Goal: Information Seeking & Learning: Learn about a topic

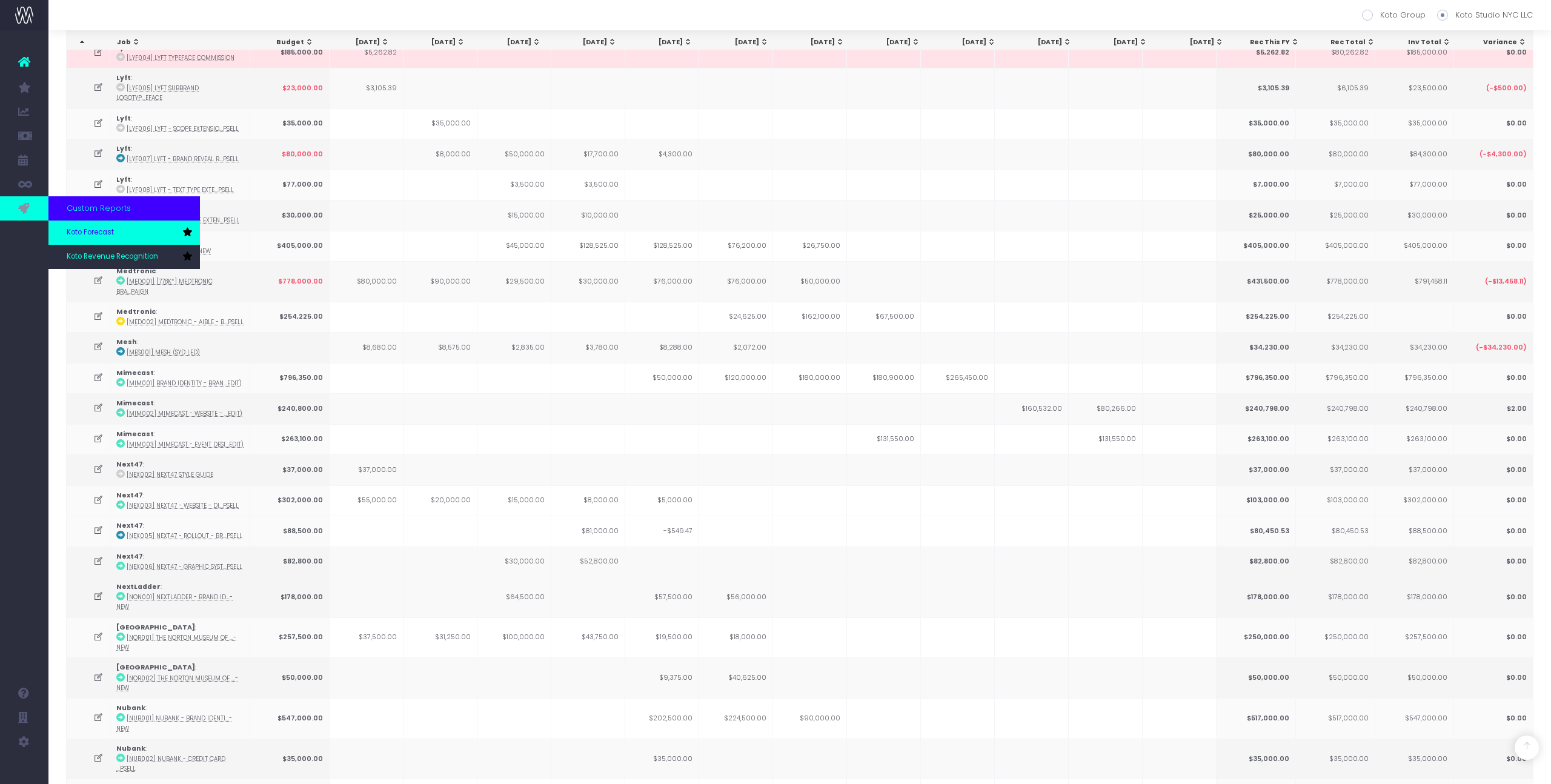
click at [92, 232] on span "Koto Forecast" at bounding box center [90, 232] width 47 height 11
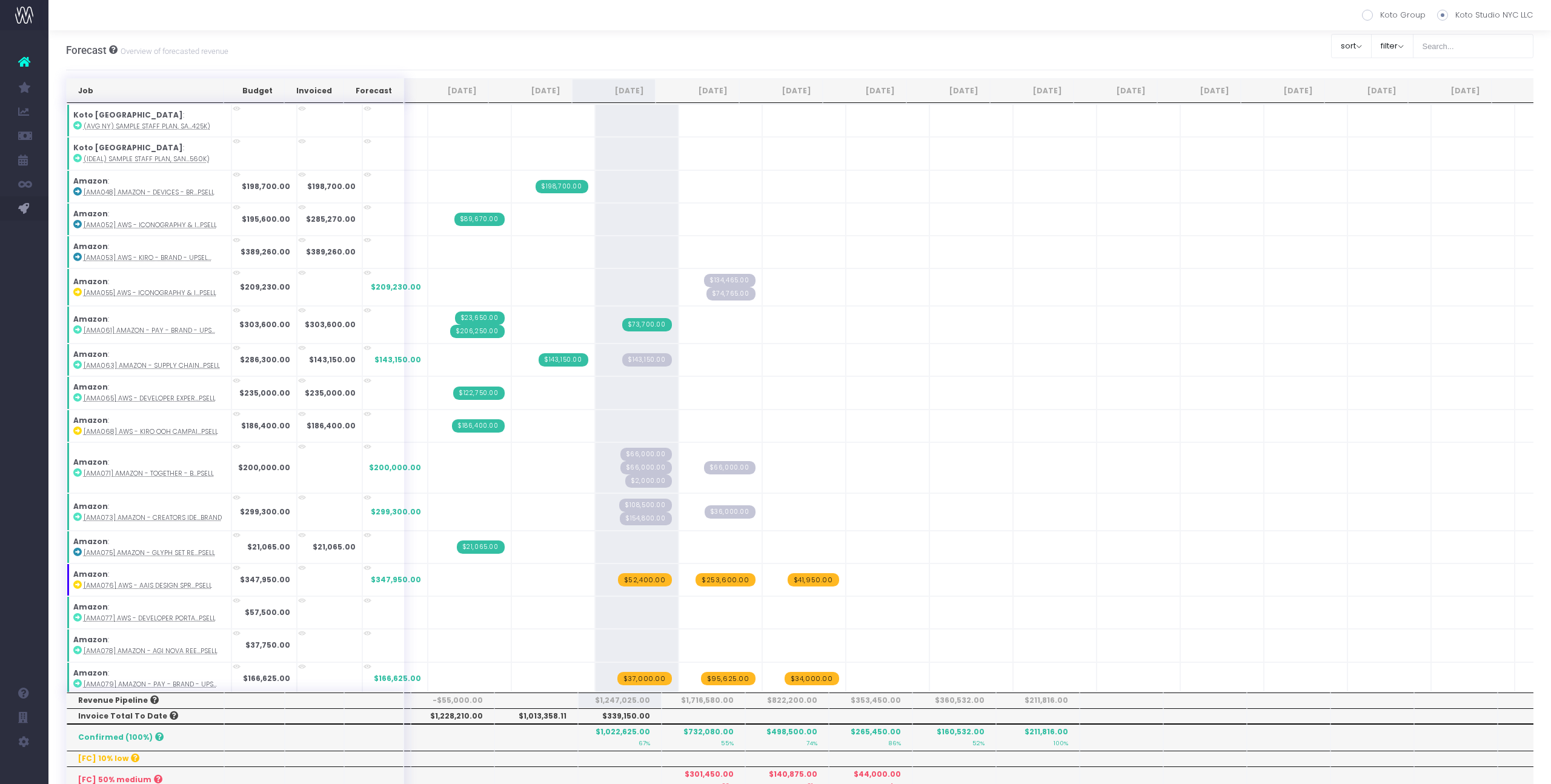
scroll to position [0, 5]
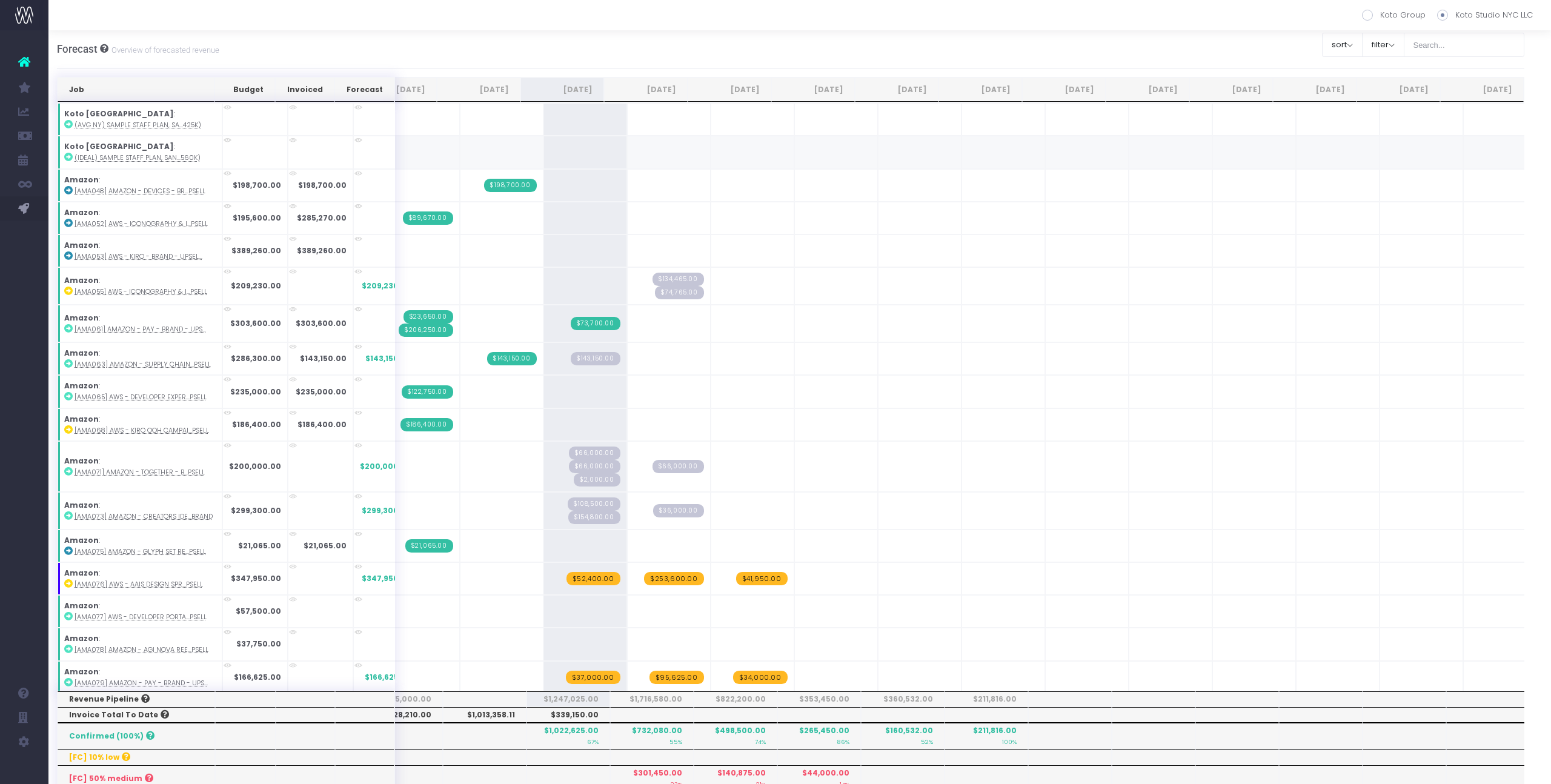
scroll to position [1, 0]
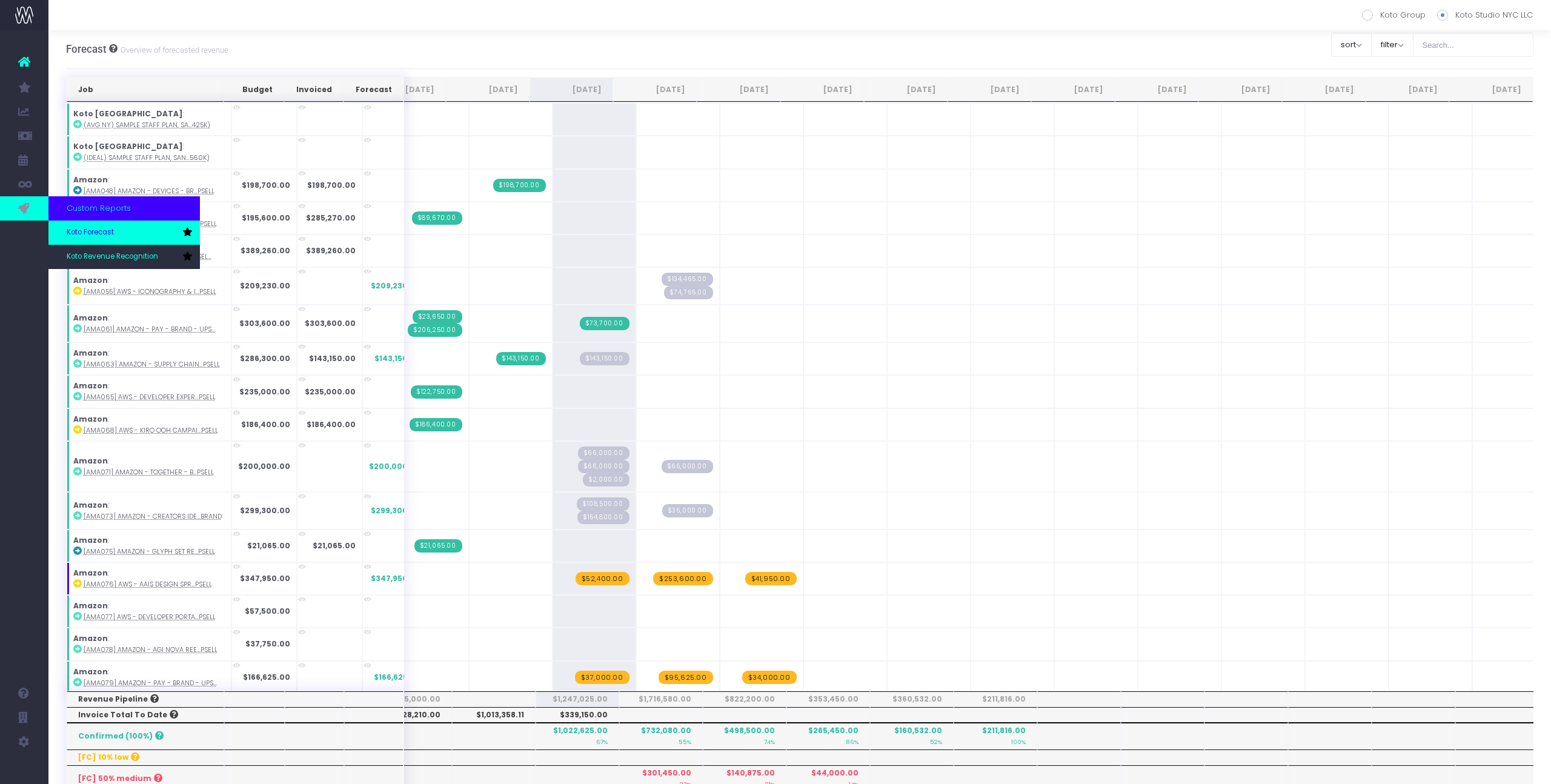
click at [75, 234] on span "Koto Forecast" at bounding box center [90, 232] width 47 height 11
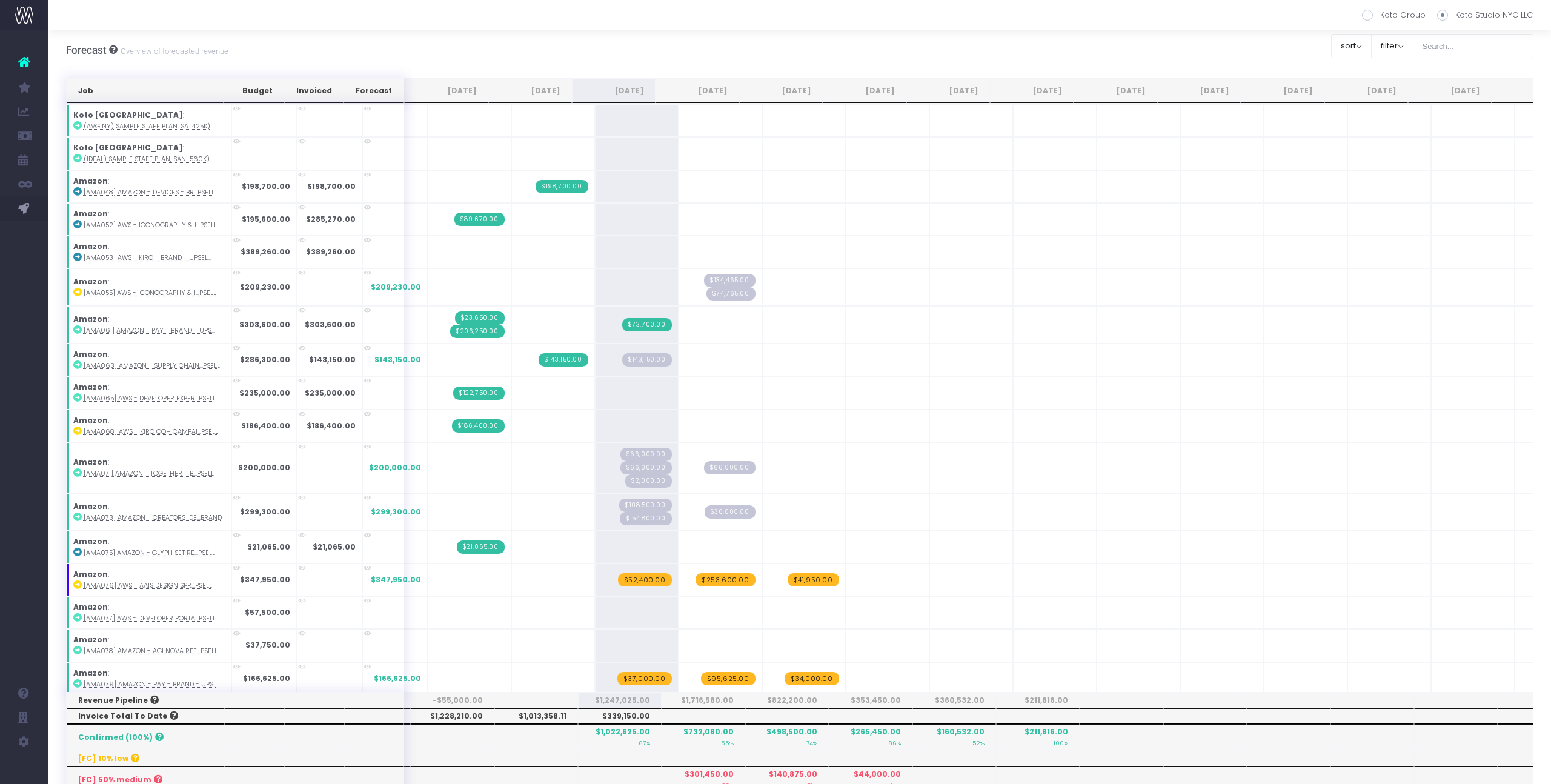
click at [152, 97] on th "Job" at bounding box center [145, 91] width 157 height 24
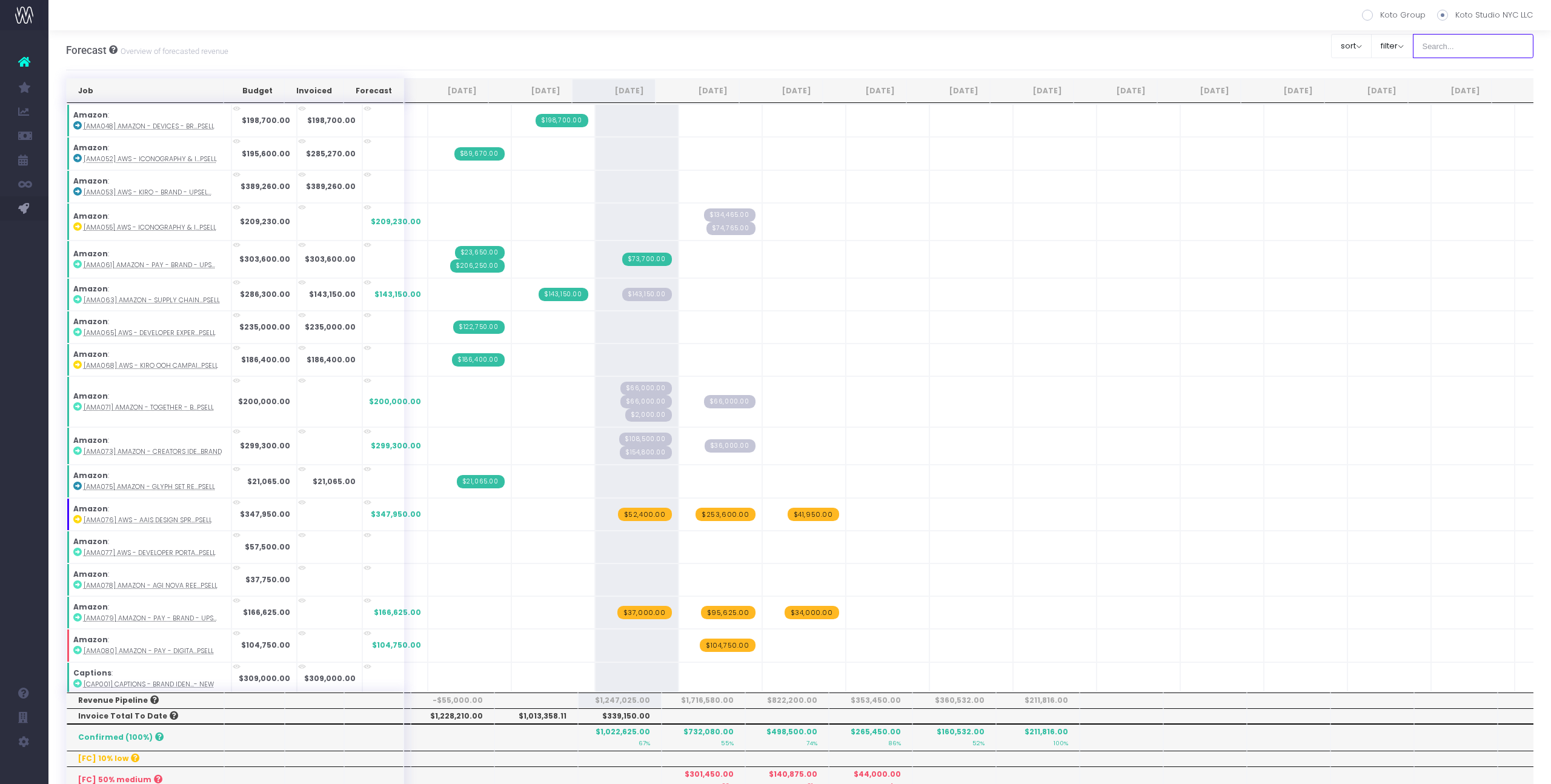
click at [1477, 52] on input "text" at bounding box center [1473, 46] width 121 height 24
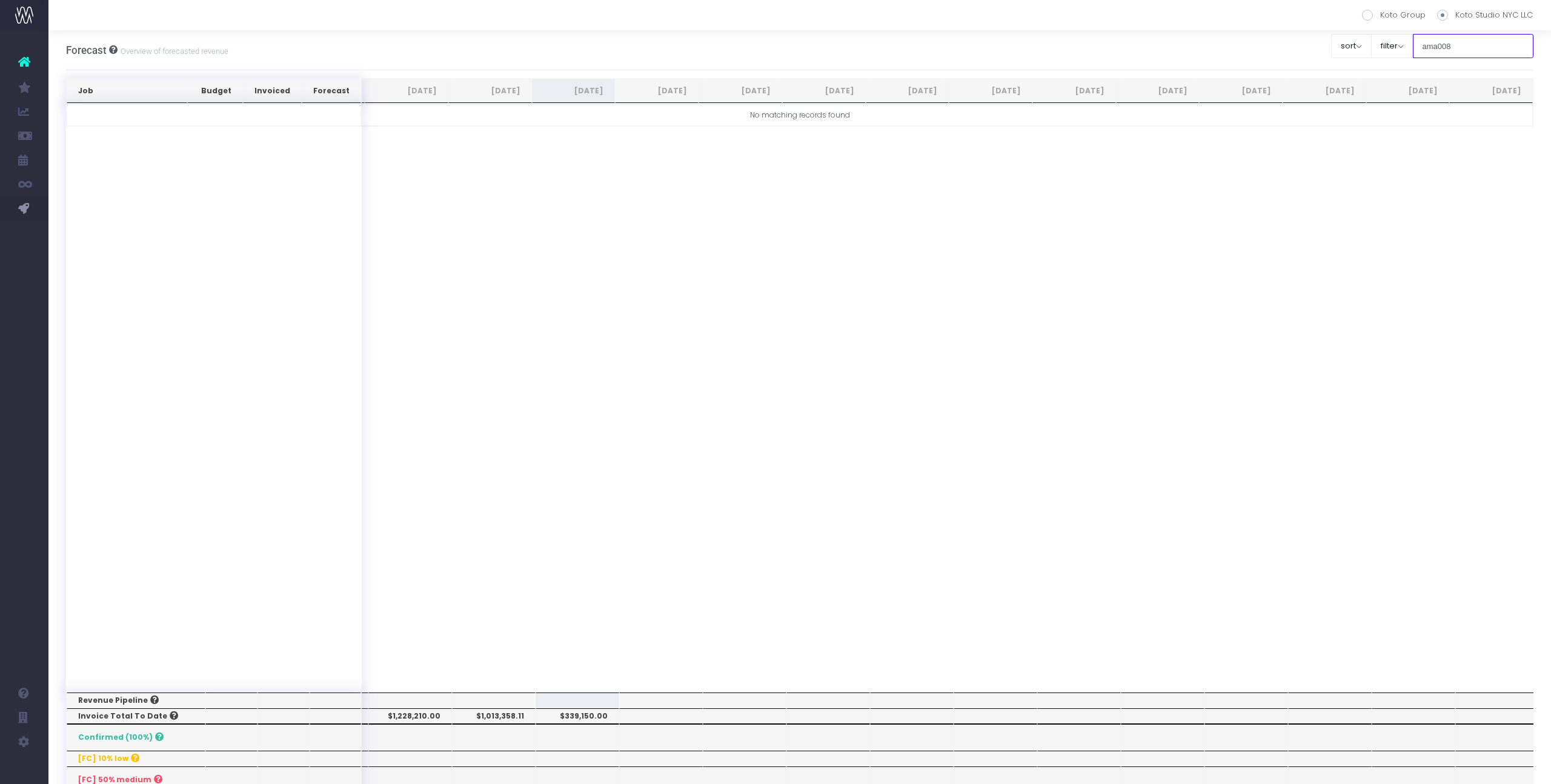
type input "ama008"
click at [757, 190] on div "Job Budget Invoiced Forecast Jul 25 Aug 25 Sep 25 Oct 25 Nov 25 Dec 25 Jan 26 F…" at bounding box center [800, 398] width 1468 height 588
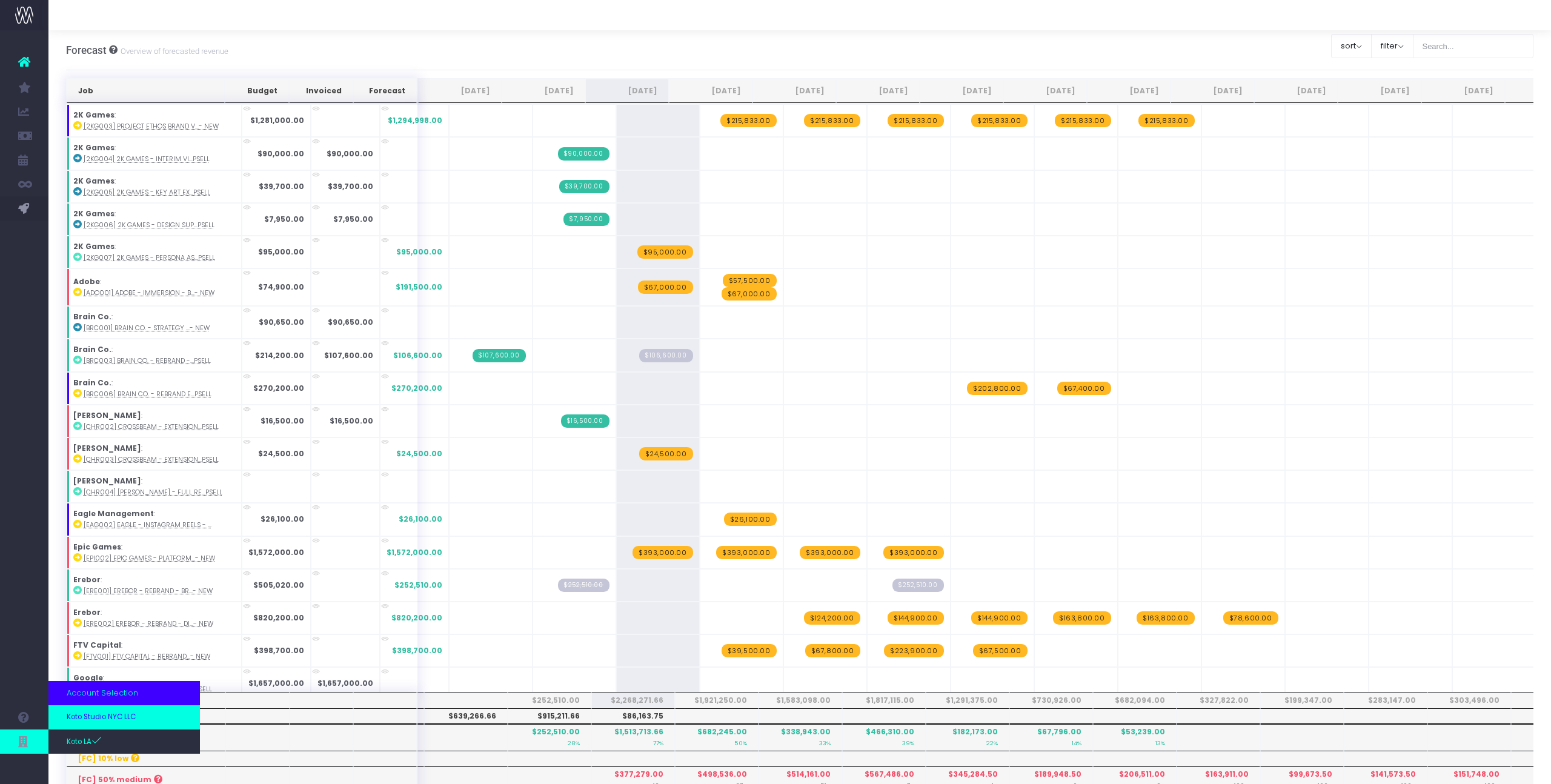
click at [90, 718] on span "Koto Studio NYC LLC" at bounding box center [101, 717] width 69 height 11
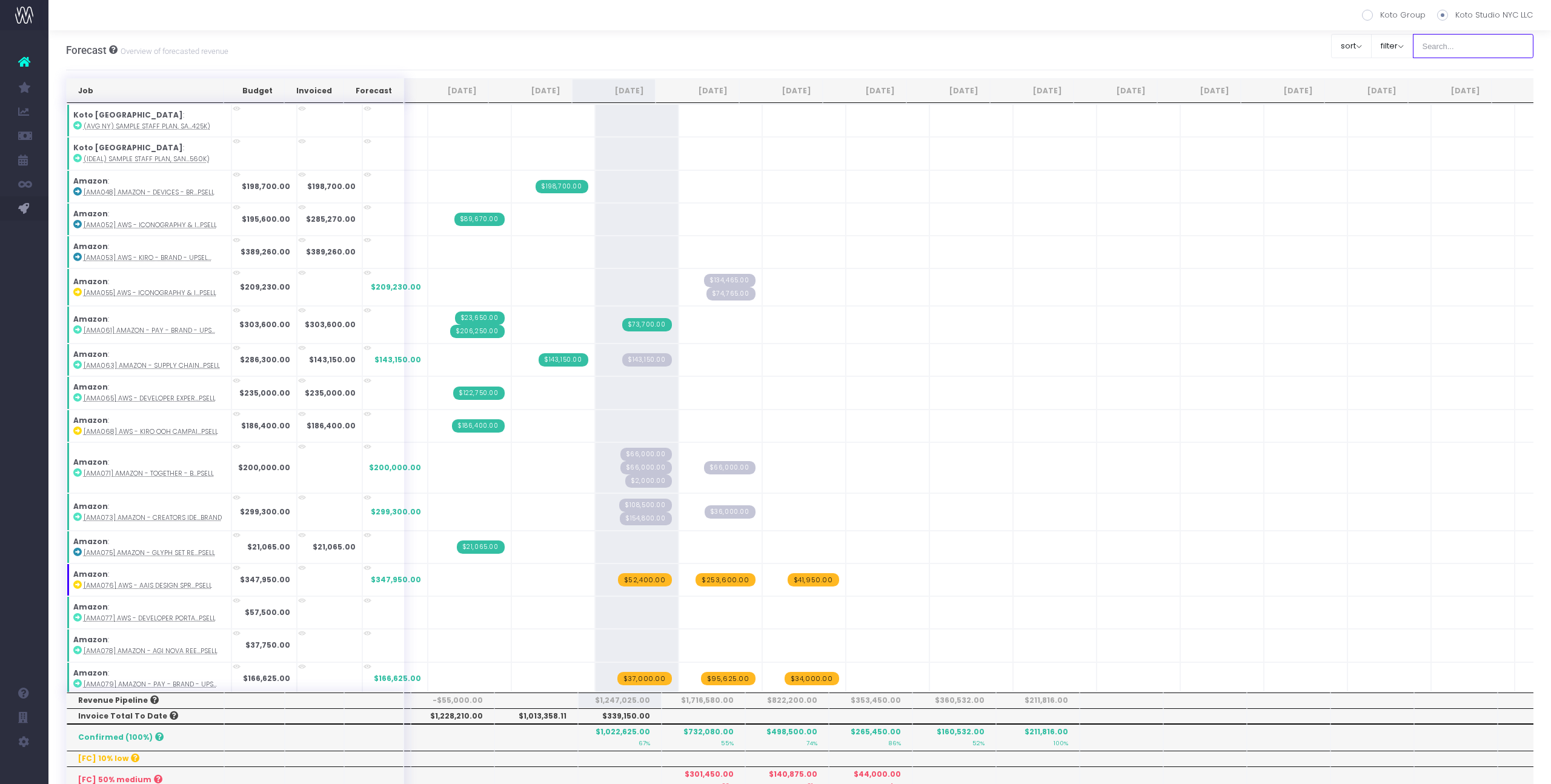
click at [1487, 56] on input "text" at bounding box center [1473, 46] width 121 height 24
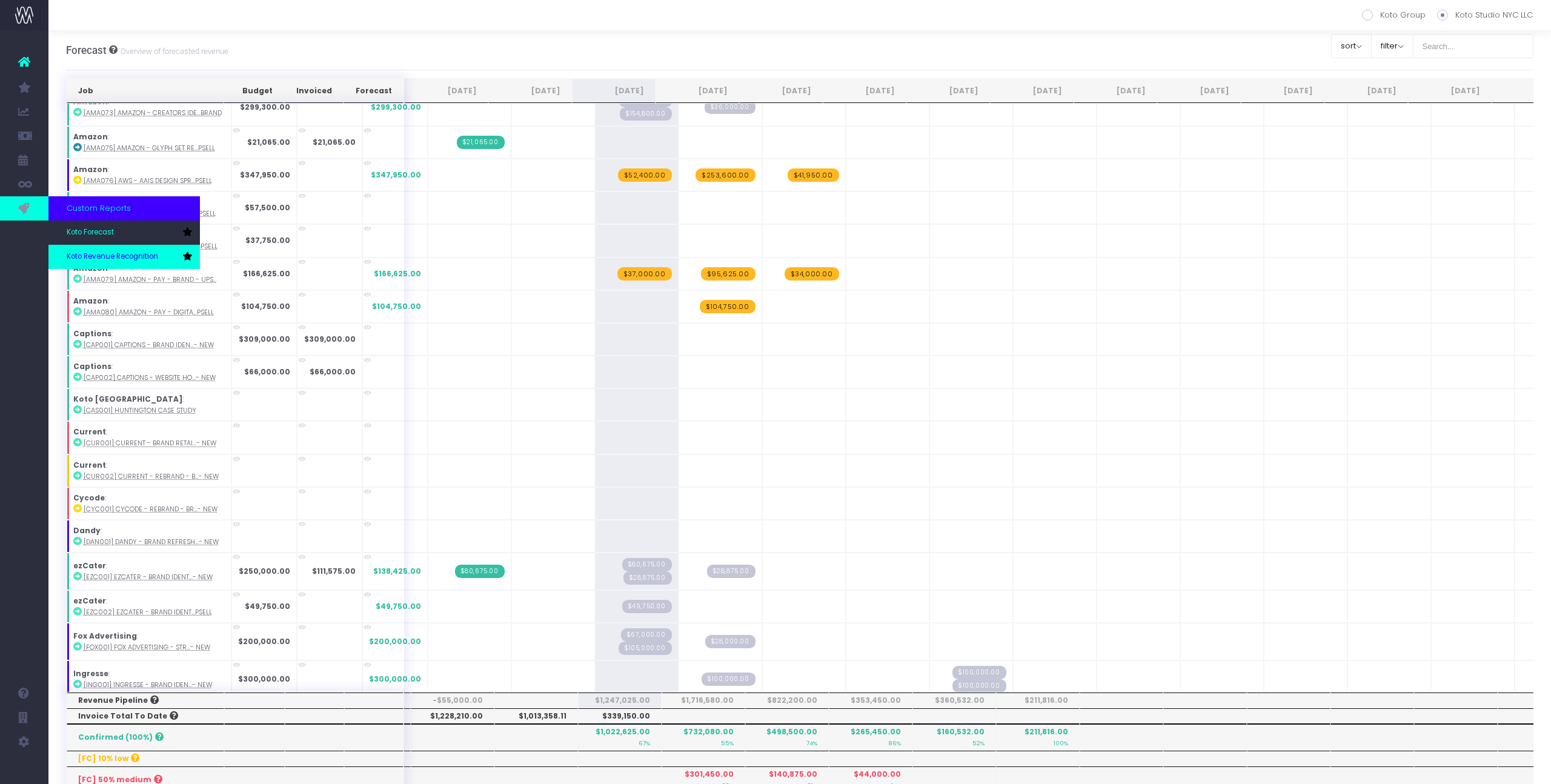
click at [100, 252] on span "Koto Revenue Recognition" at bounding box center [113, 257] width 92 height 11
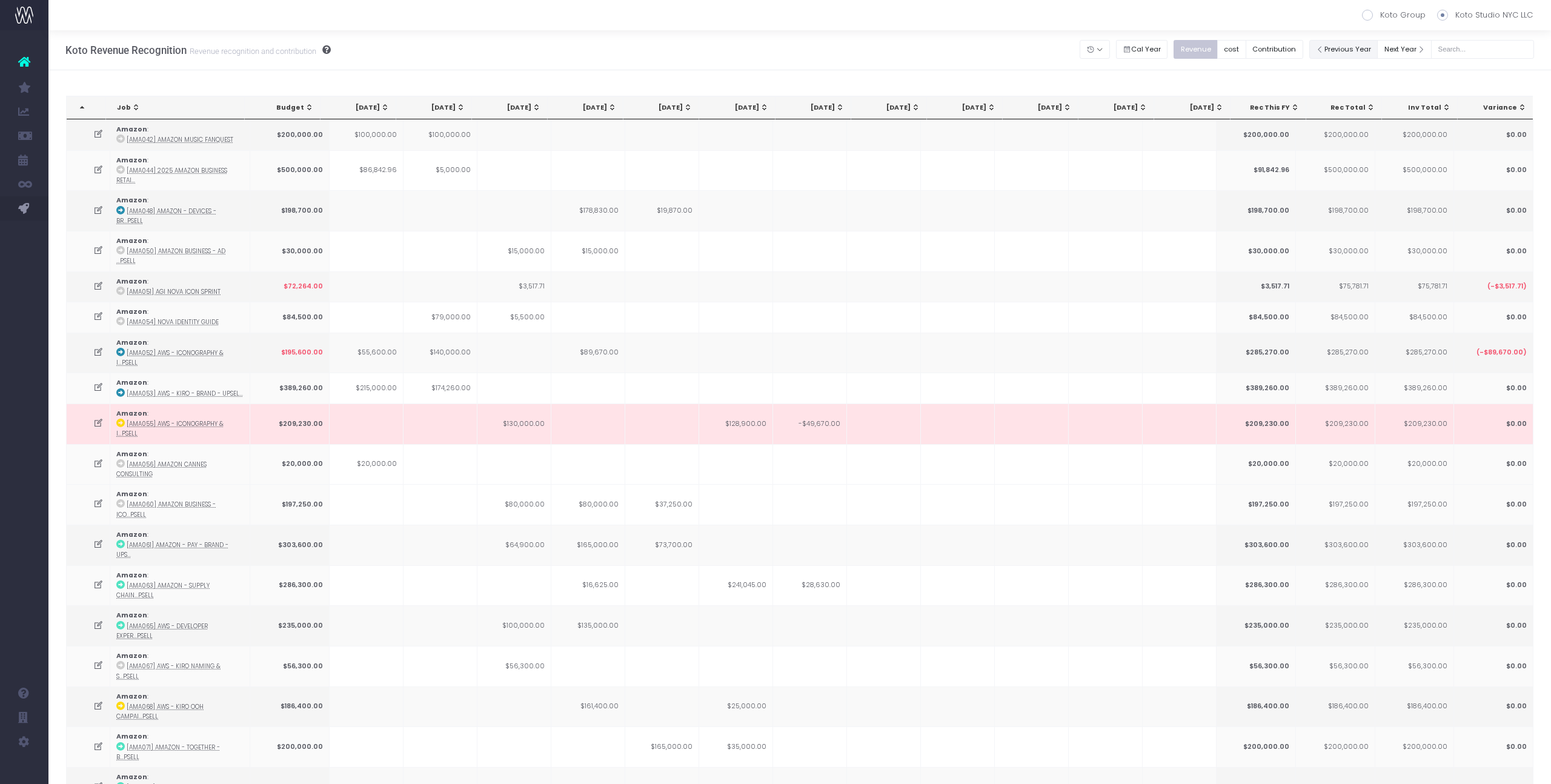
click at [1366, 47] on button "Previous Year" at bounding box center [1343, 49] width 69 height 18
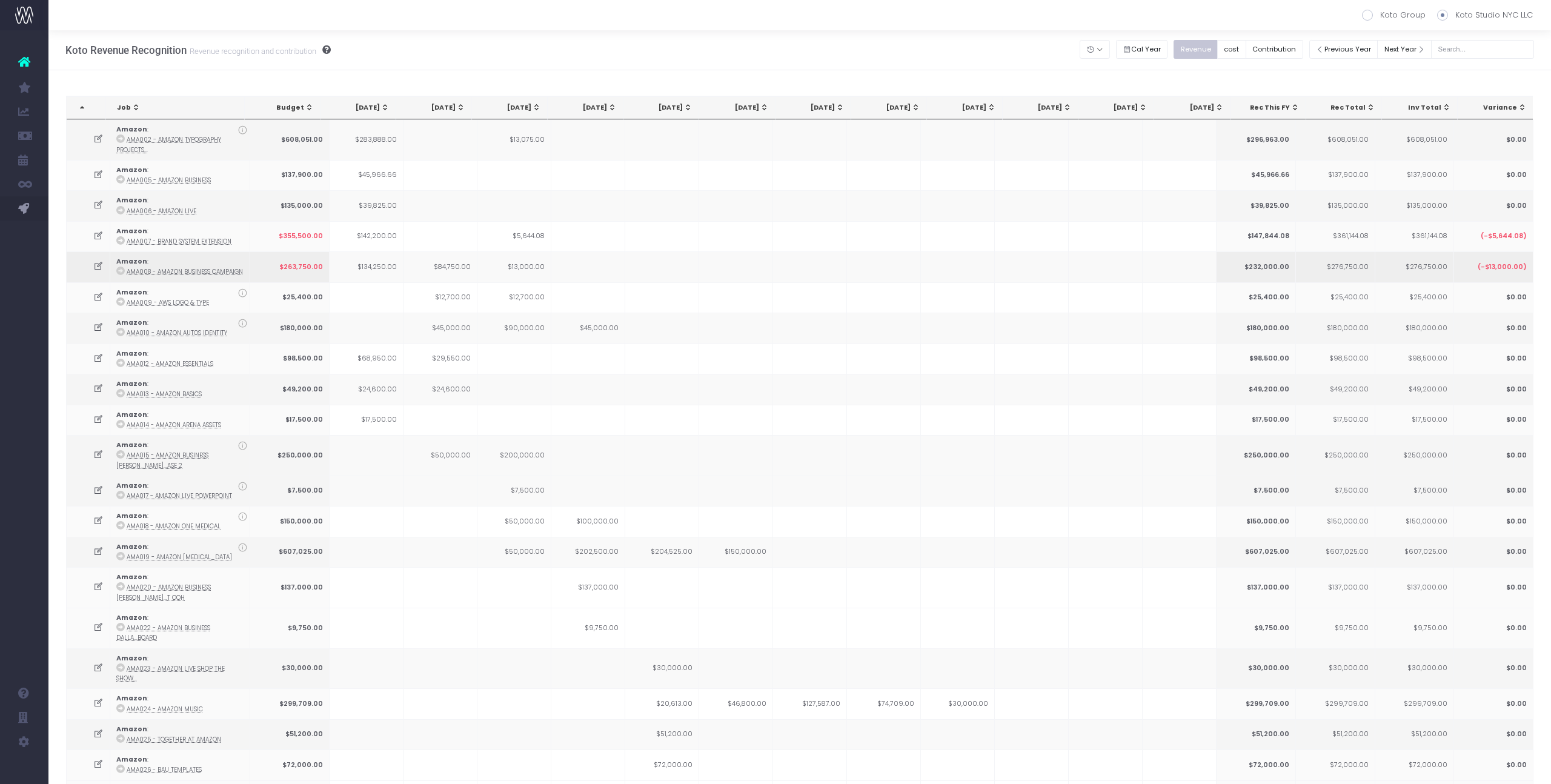
click at [120, 271] on icon at bounding box center [120, 270] width 8 height 8
click at [552, 390] on td at bounding box center [589, 389] width 74 height 31
click at [392, 299] on td at bounding box center [366, 297] width 74 height 31
click at [99, 389] on icon at bounding box center [98, 388] width 10 height 10
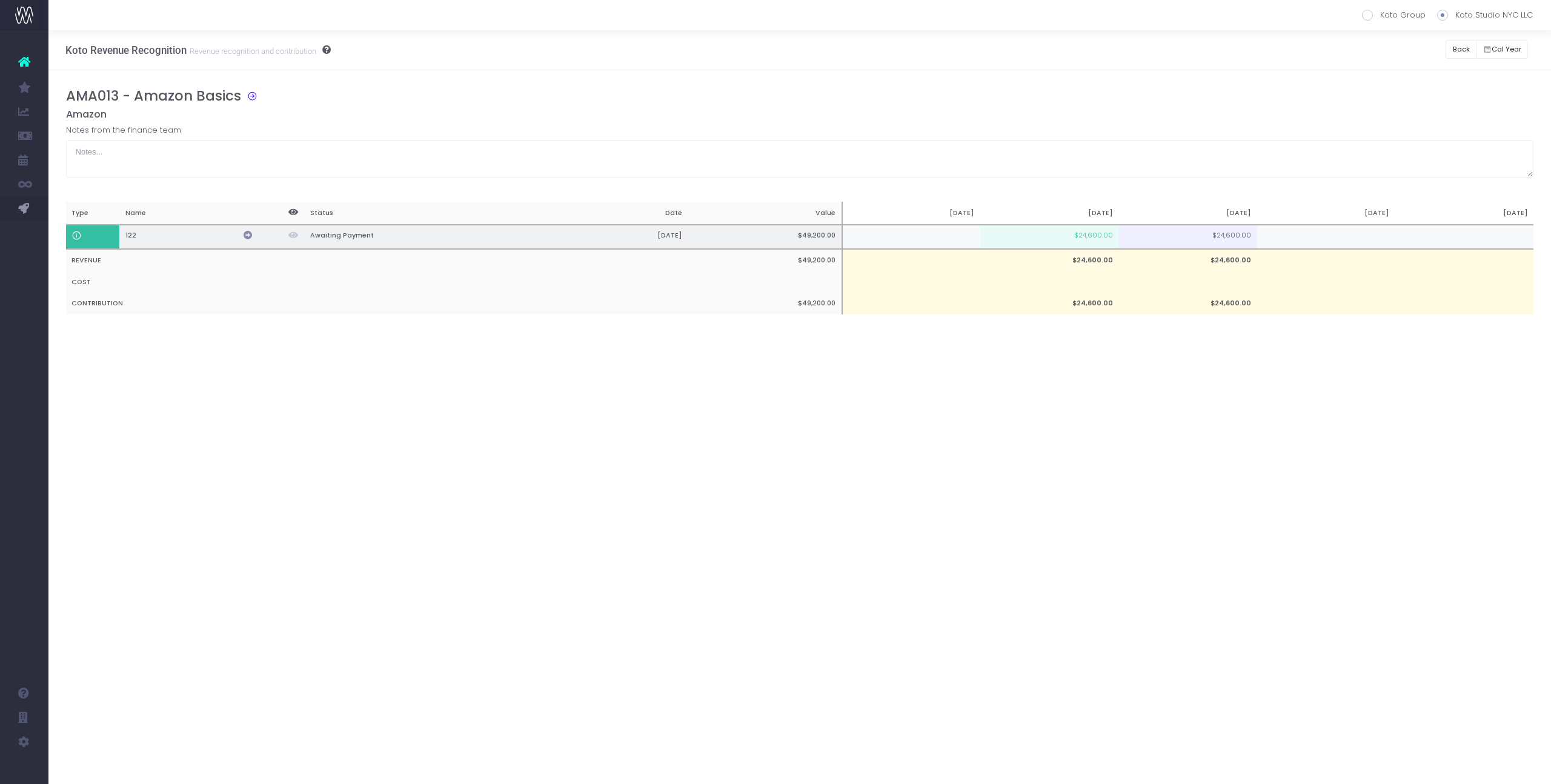
click at [248, 234] on icon at bounding box center [247, 234] width 8 height 8
click at [1459, 53] on button "Back" at bounding box center [1461, 49] width 31 height 18
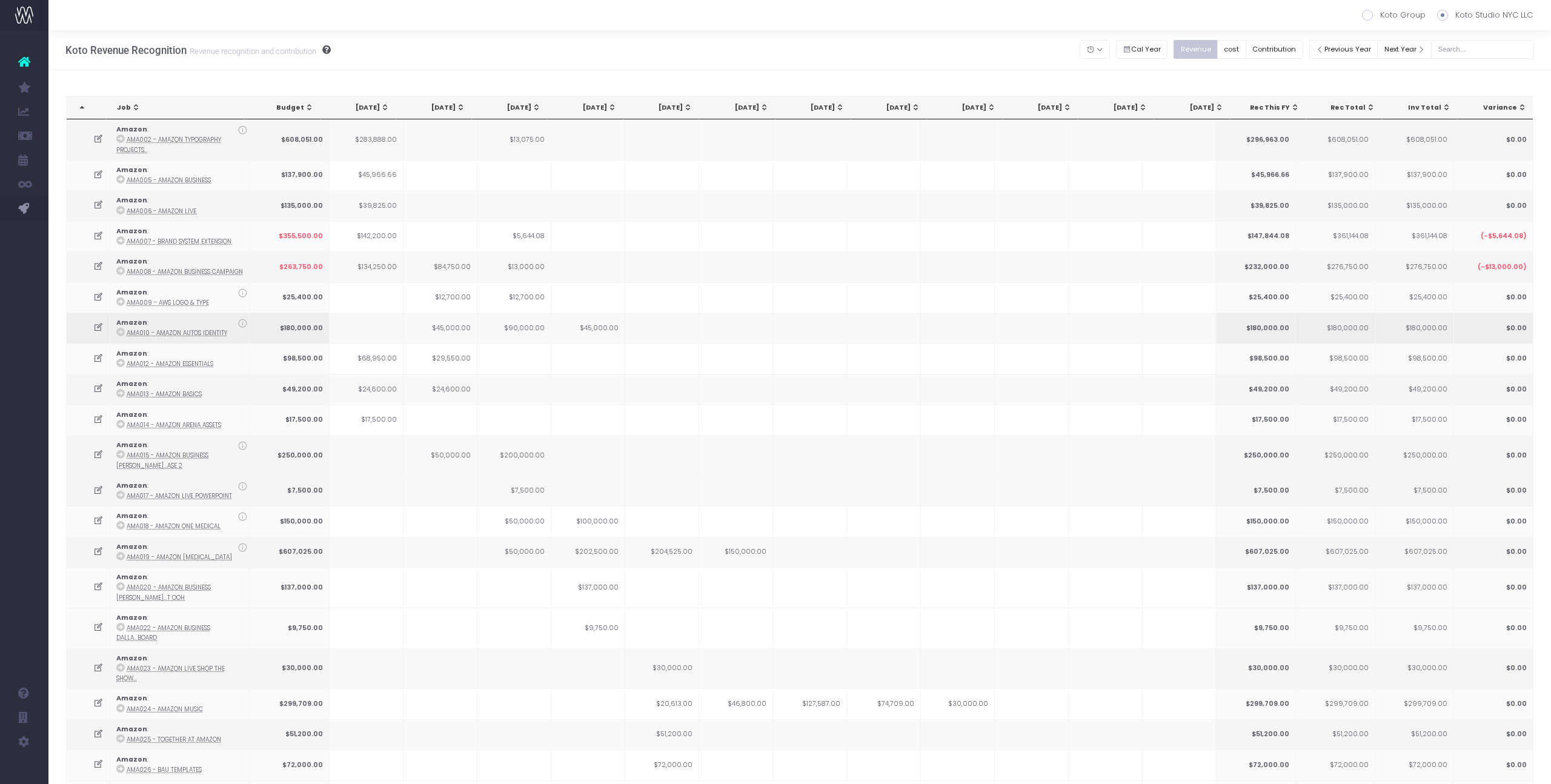
click at [749, 313] on td at bounding box center [736, 328] width 74 height 31
click at [118, 626] on icon at bounding box center [120, 627] width 8 height 8
click at [634, 345] on td at bounding box center [662, 359] width 74 height 31
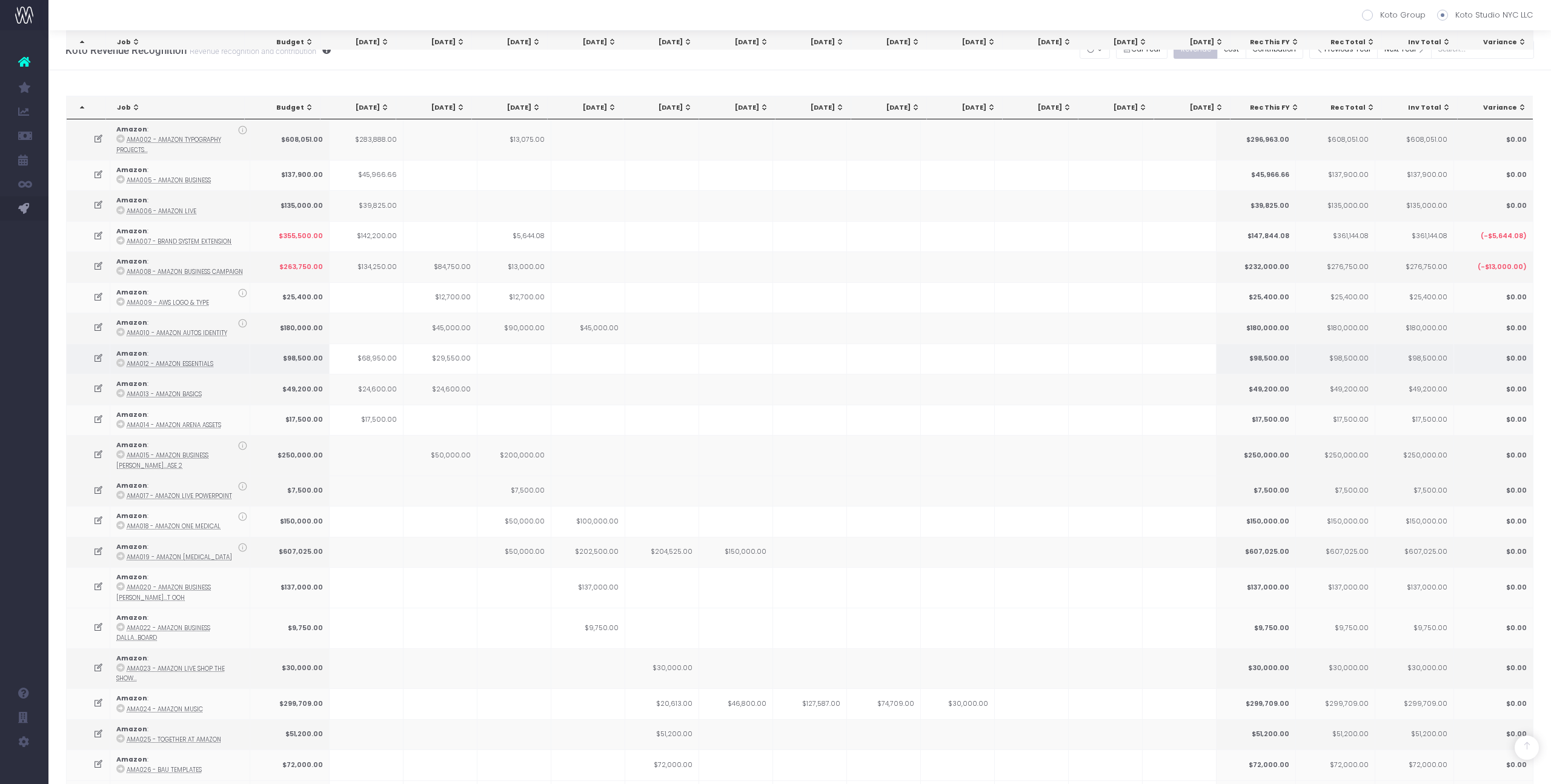
scroll to position [774, 0]
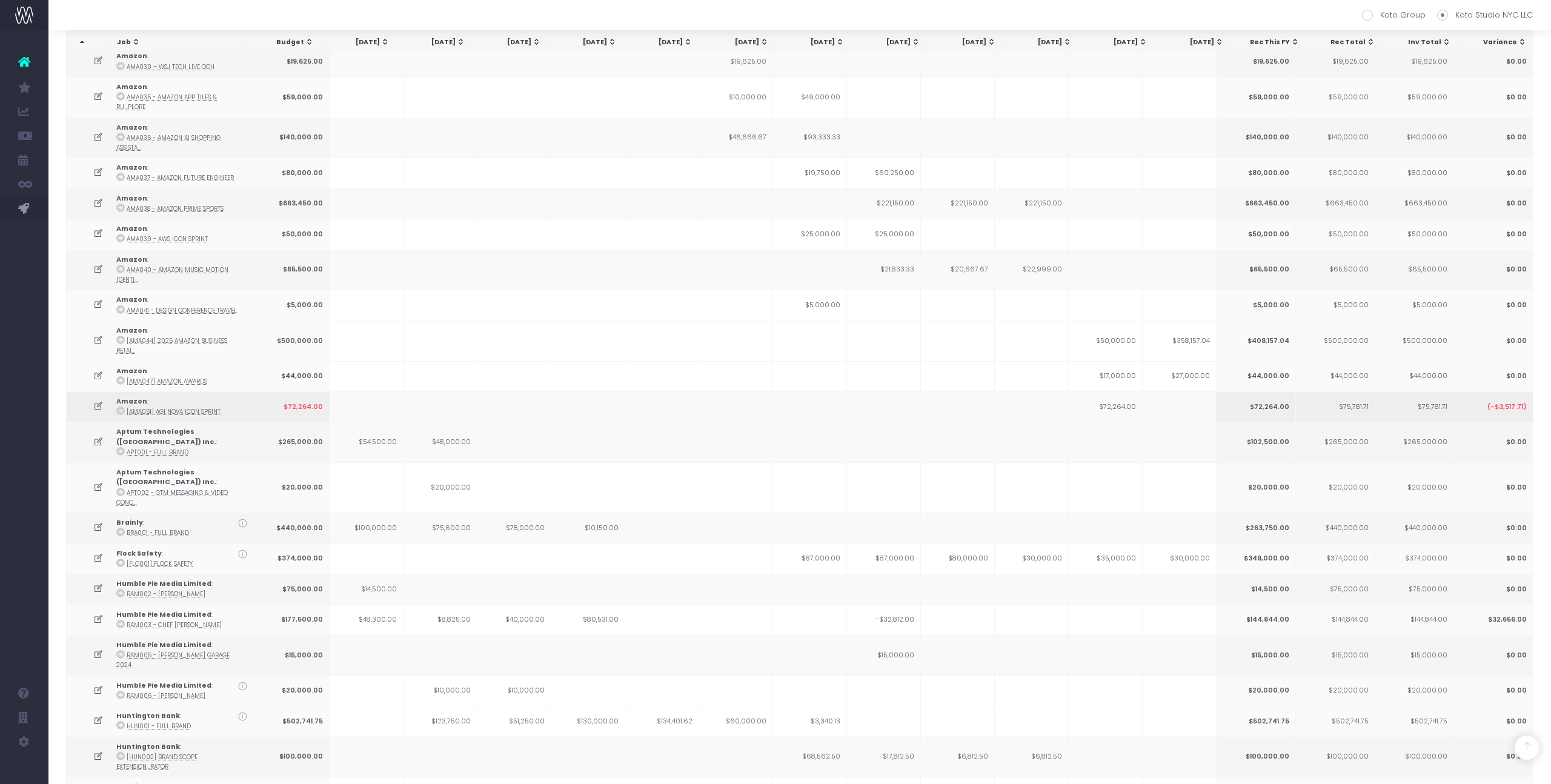
click at [122, 406] on icon at bounding box center [120, 410] width 8 height 8
click at [678, 275] on td at bounding box center [662, 270] width 74 height 41
click at [120, 588] on icon at bounding box center [120, 592] width 8 height 8
click at [766, 367] on td at bounding box center [736, 376] width 74 height 31
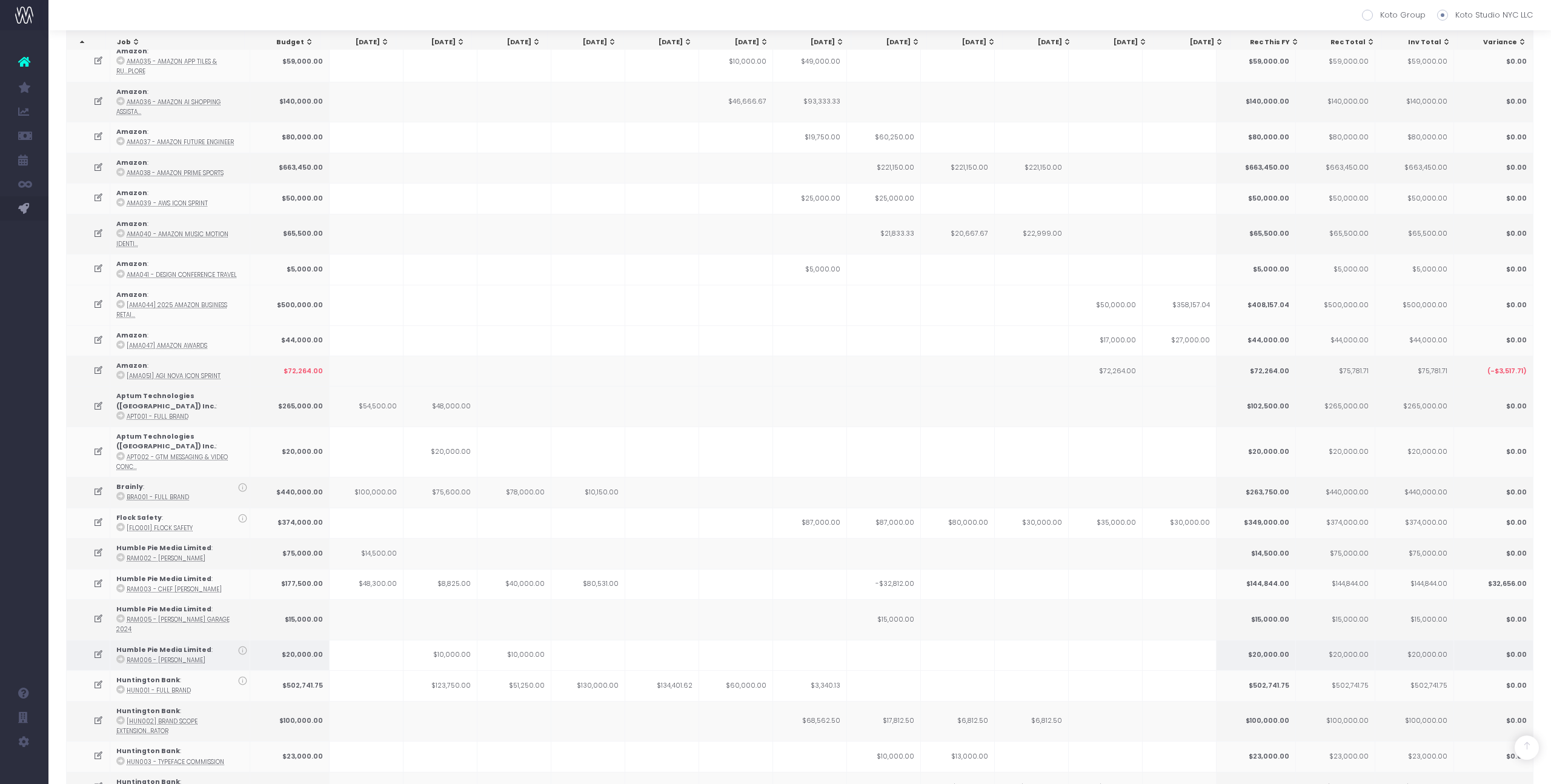
scroll to position [813, 0]
click at [122, 651] on icon at bounding box center [120, 655] width 8 height 8
drag, startPoint x: 674, startPoint y: 264, endPoint x: 676, endPoint y: 254, distance: 10.2
click at [674, 264] on td at bounding box center [662, 266] width 74 height 31
click at [118, 681] on icon at bounding box center [120, 685] width 8 height 8
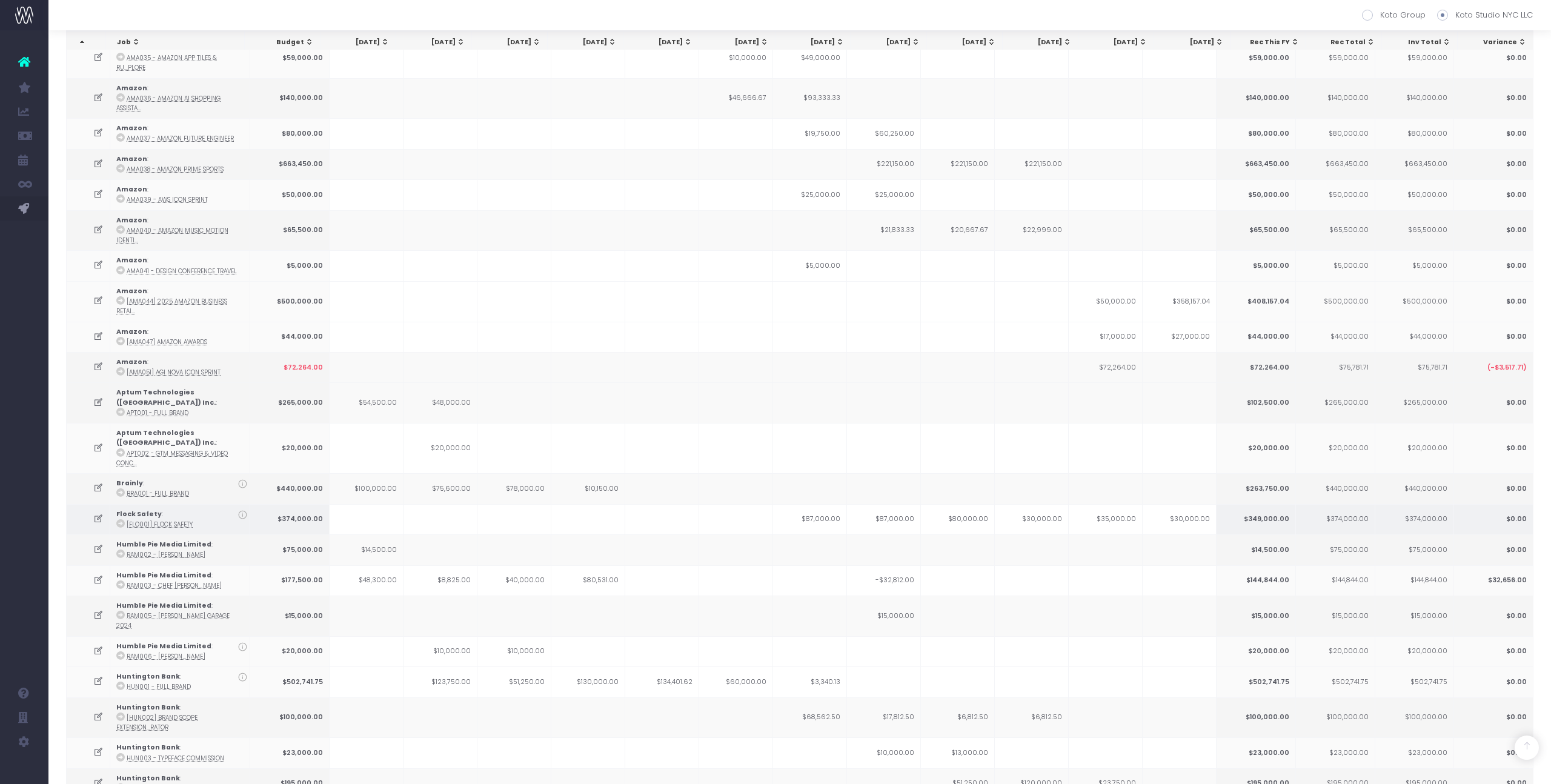
click at [798, 504] on td "$87,000.00" at bounding box center [810, 519] width 74 height 31
click at [118, 753] on icon at bounding box center [120, 757] width 8 height 8
click at [543, 327] on td at bounding box center [514, 337] width 74 height 31
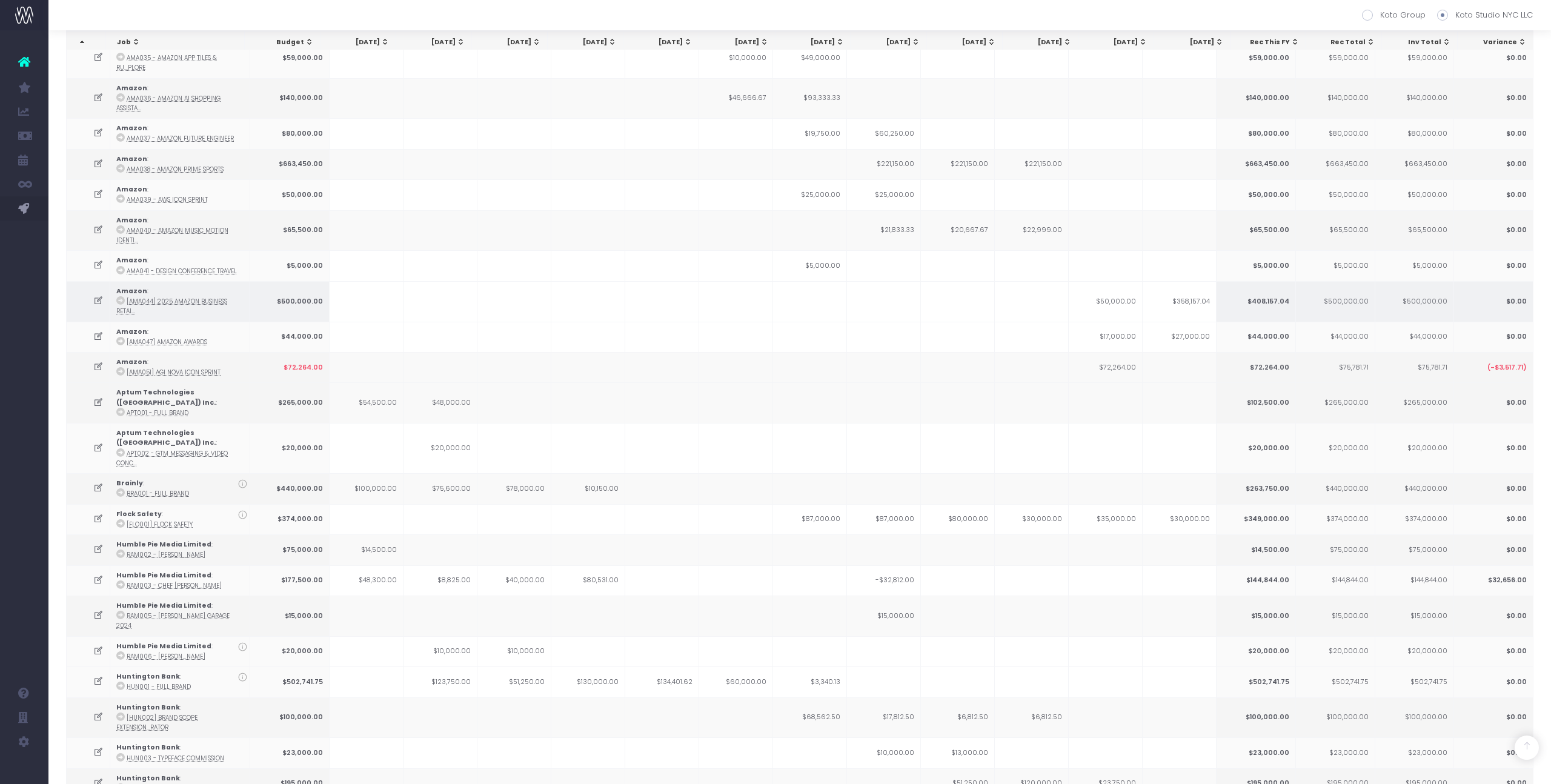
scroll to position [1272, 0]
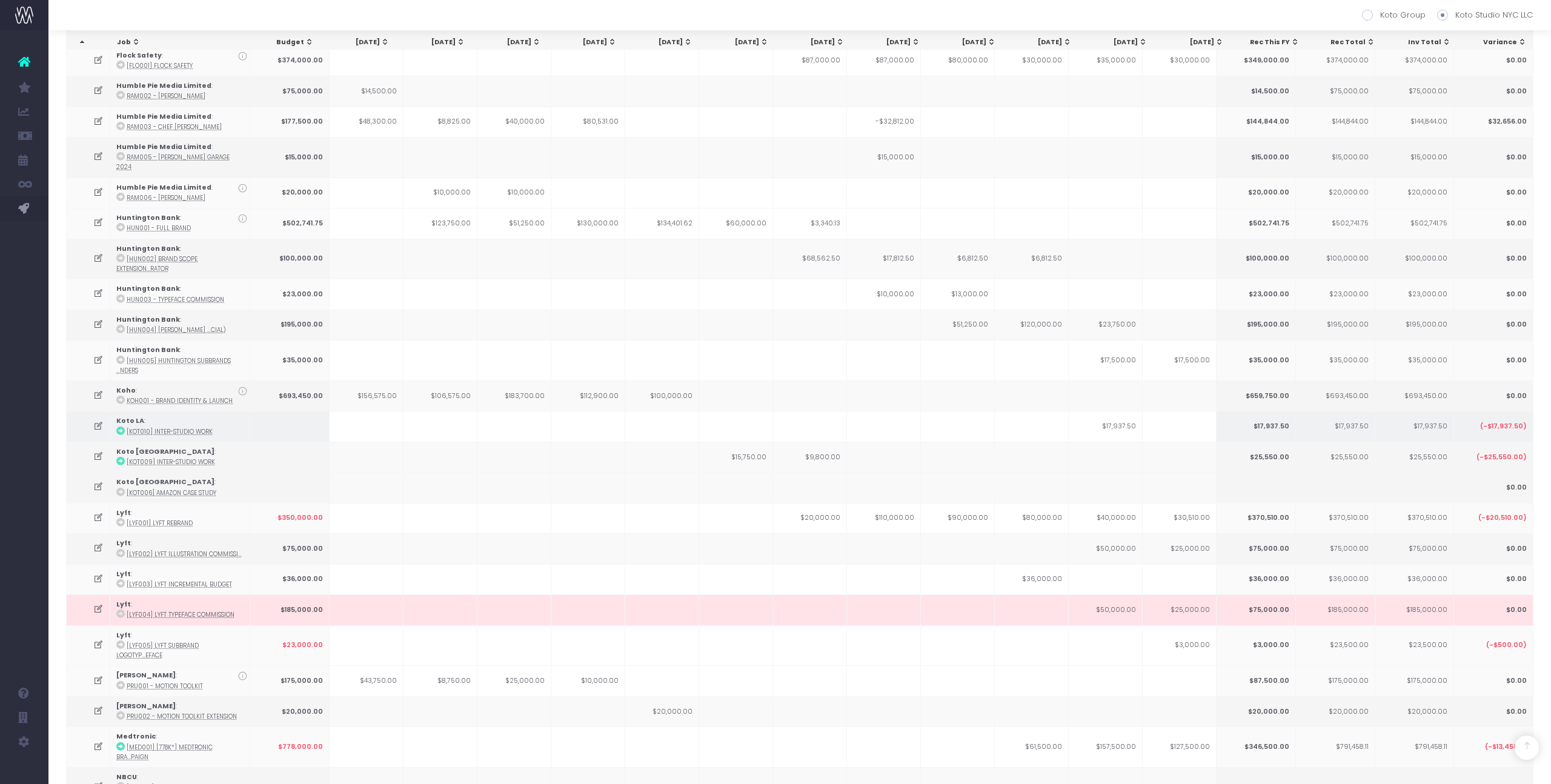
click at [120, 427] on icon at bounding box center [120, 431] width 8 height 8
click at [117, 579] on icon at bounding box center [120, 583] width 8 height 8
click at [669, 441] on td at bounding box center [662, 457] width 74 height 31
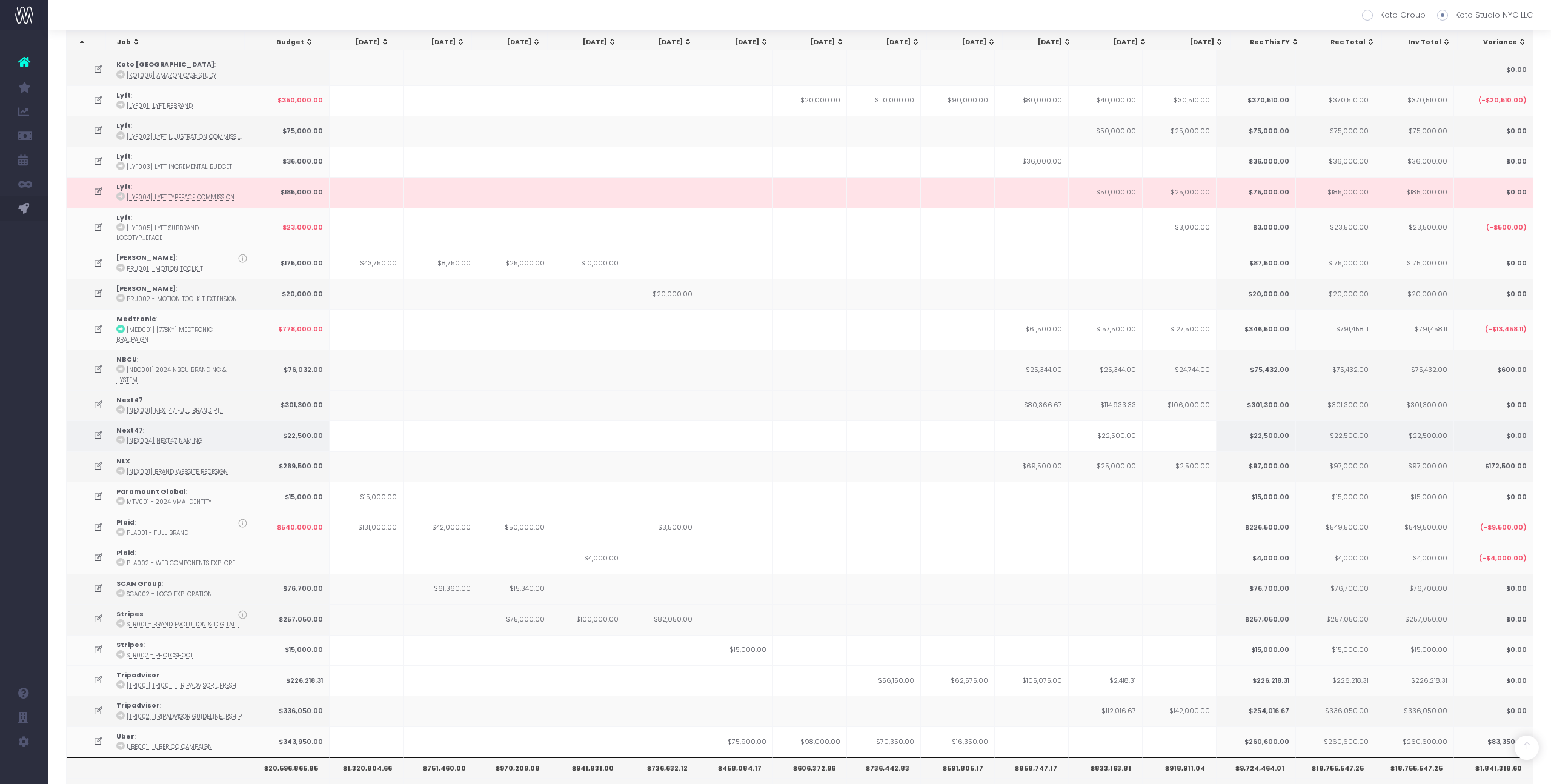
click at [119, 436] on icon at bounding box center [120, 439] width 8 height 8
click at [394, 543] on td at bounding box center [366, 558] width 74 height 31
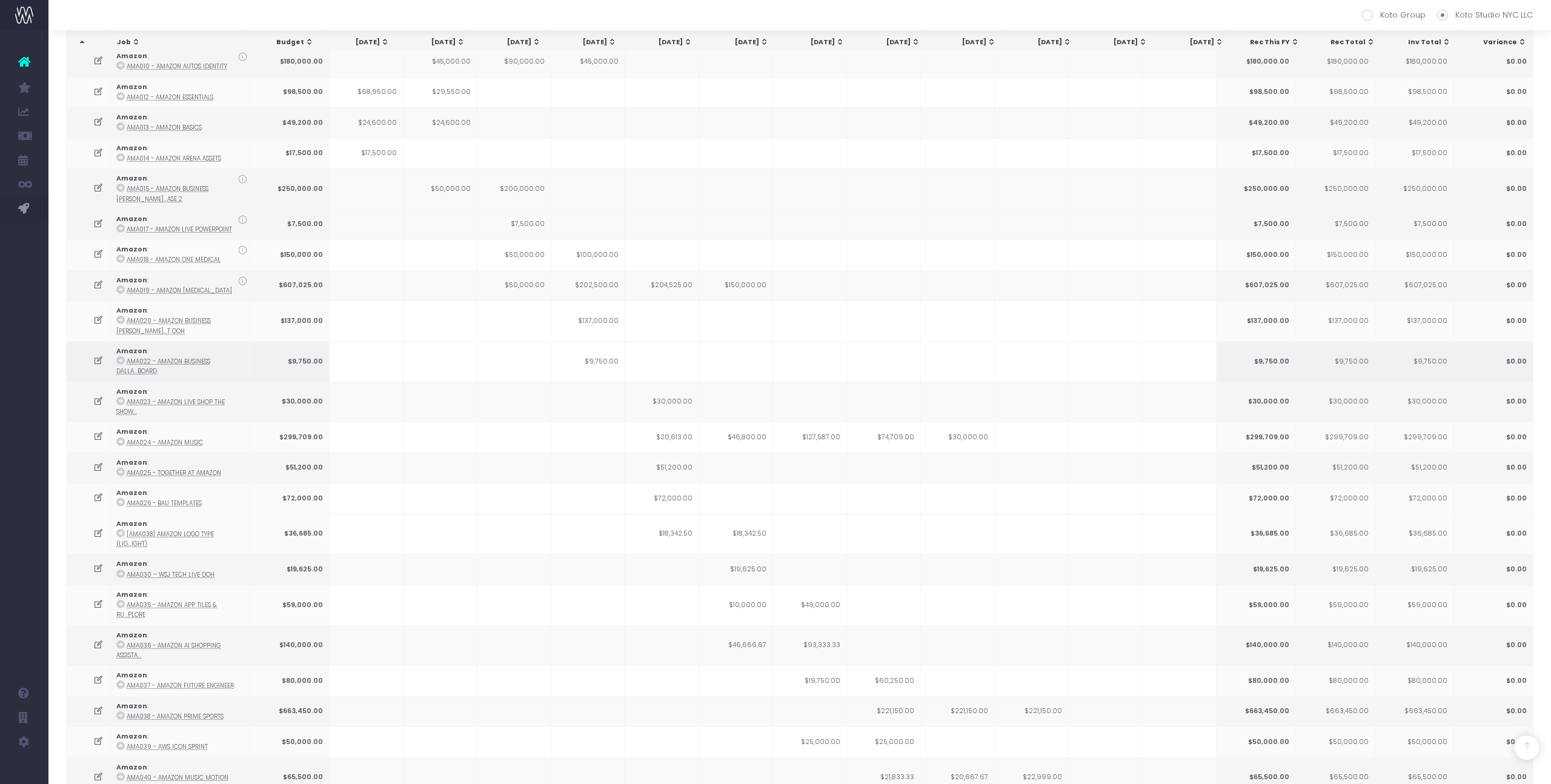
scroll to position [0, 0]
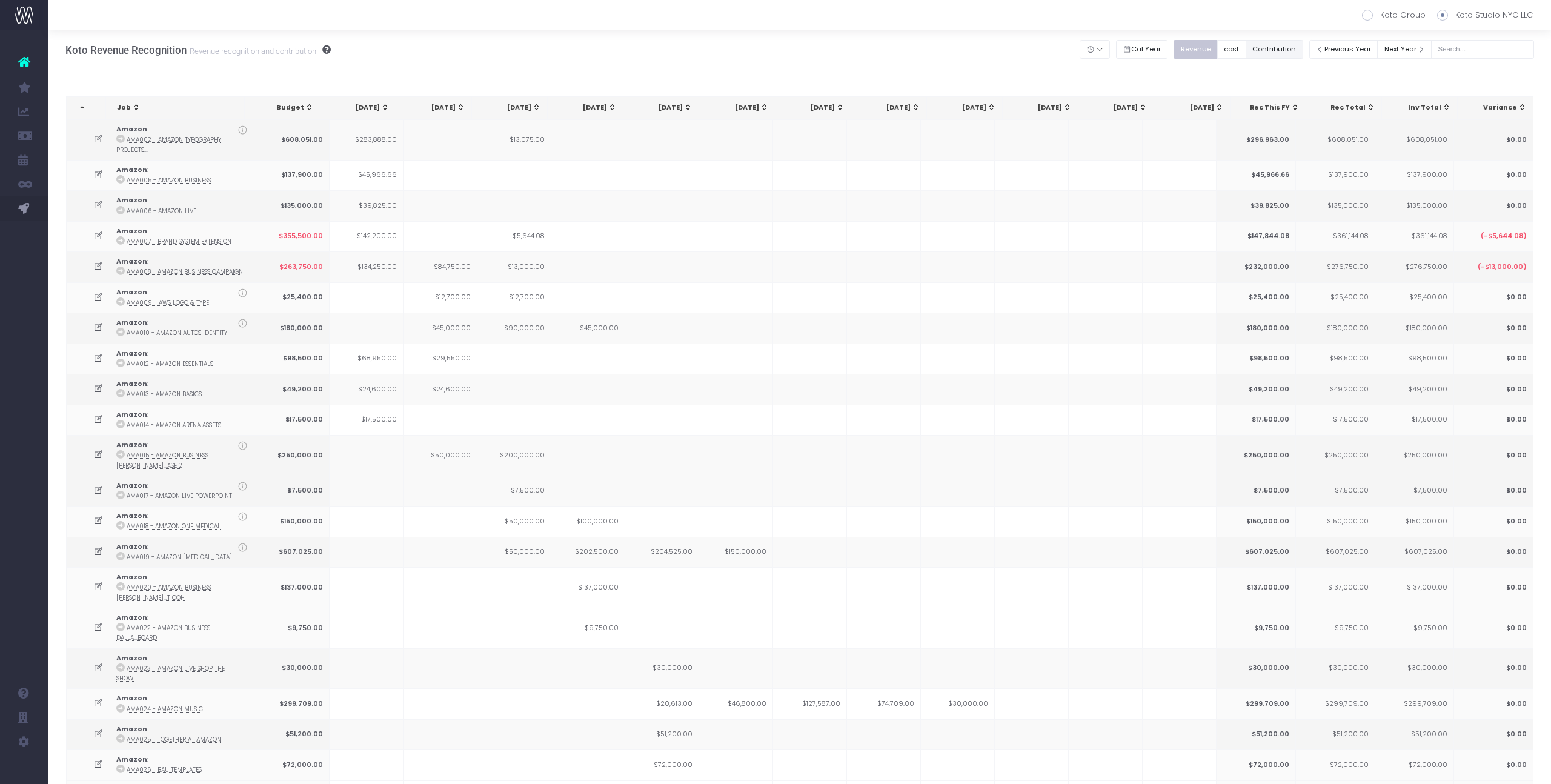
click at [1259, 49] on button "Contribution" at bounding box center [1274, 49] width 57 height 18
click at [1405, 50] on button "Next Year" at bounding box center [1404, 49] width 55 height 18
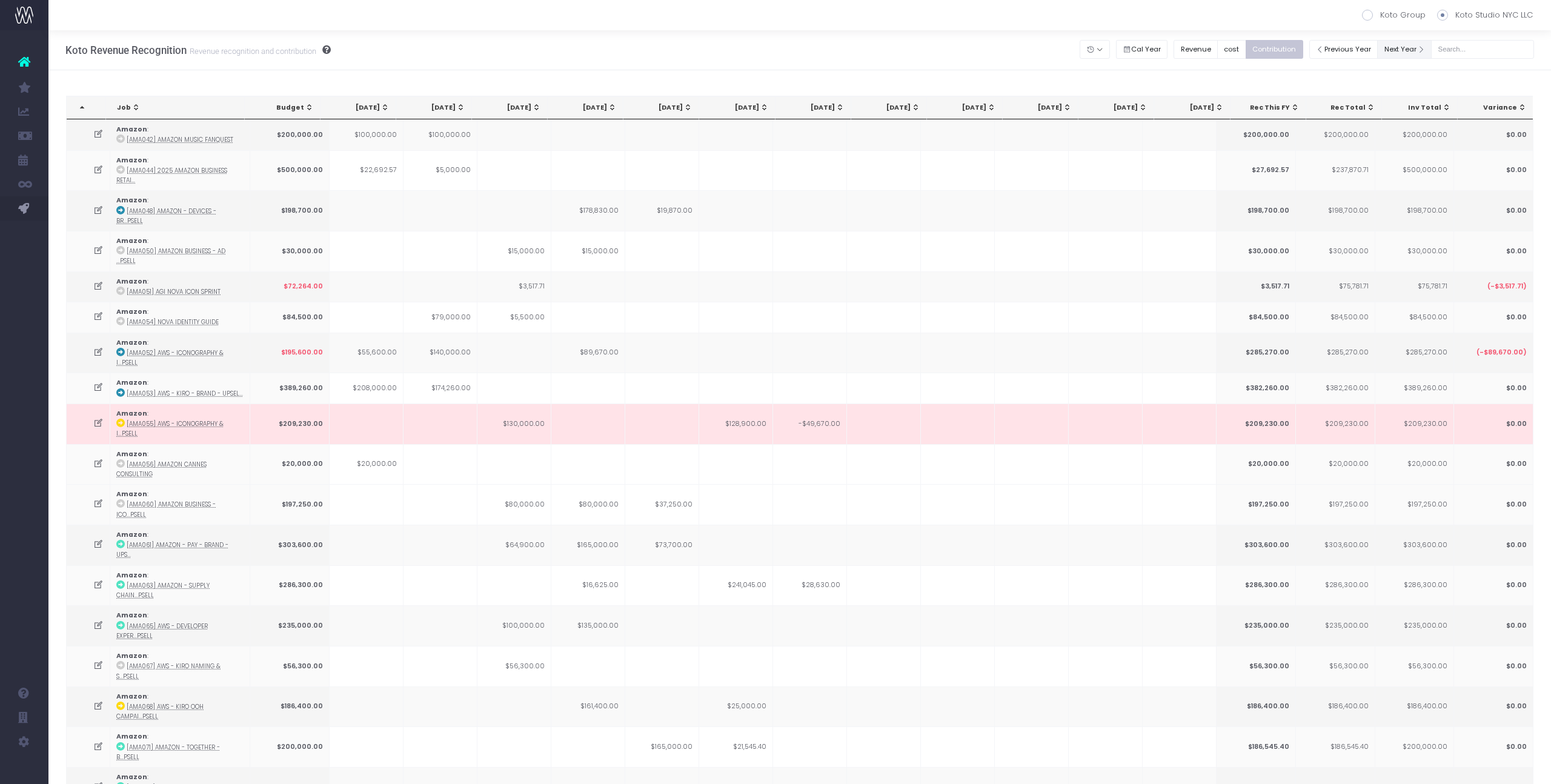
scroll to position [1040, 0]
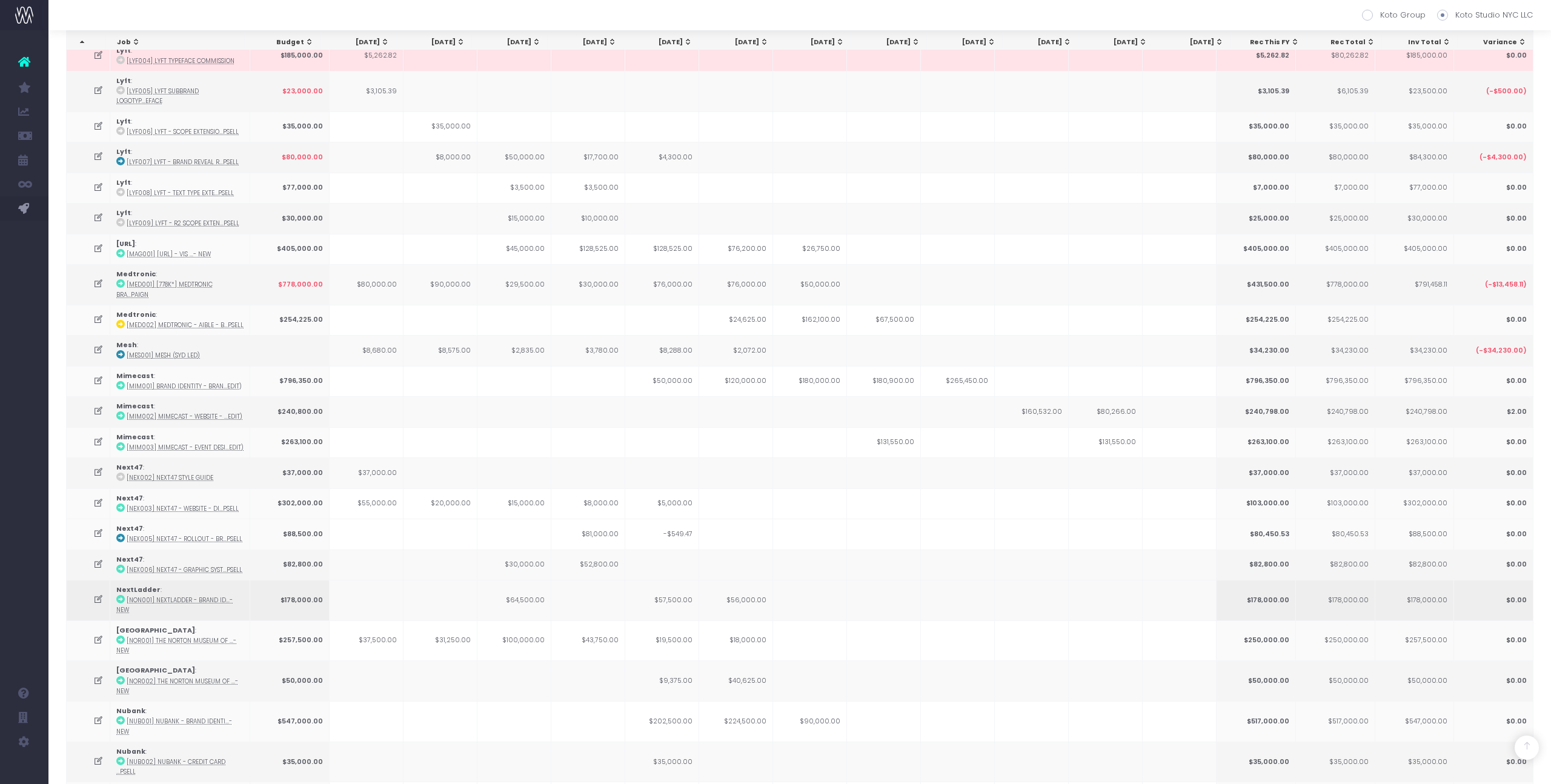
click at [122, 595] on icon at bounding box center [120, 599] width 8 height 8
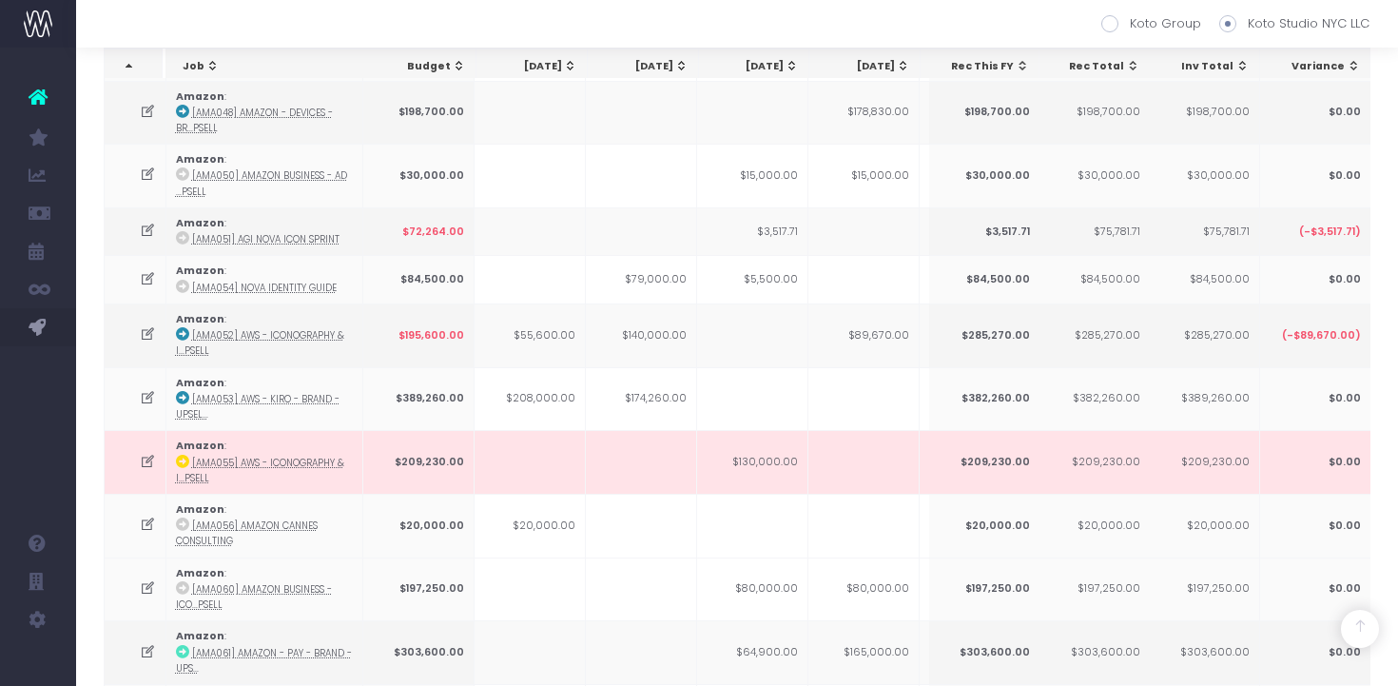
scroll to position [0, 0]
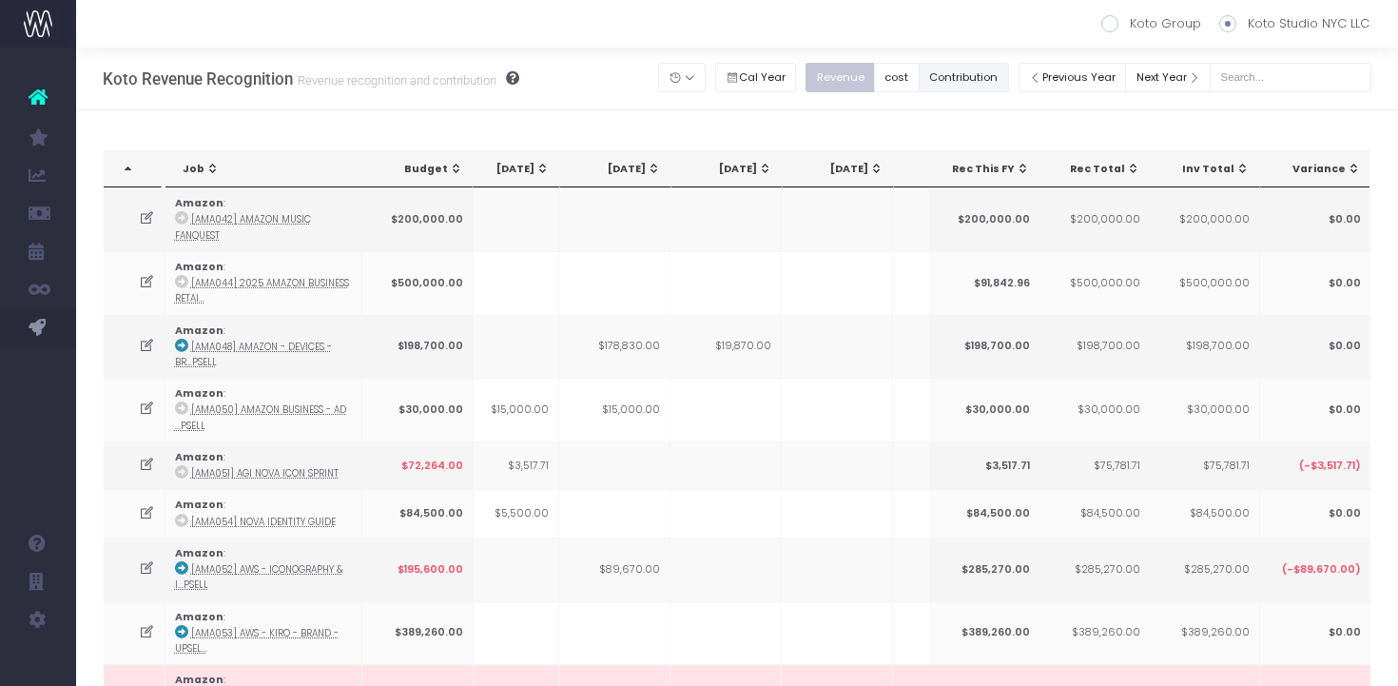
click at [971, 79] on button "Contribution" at bounding box center [964, 77] width 90 height 29
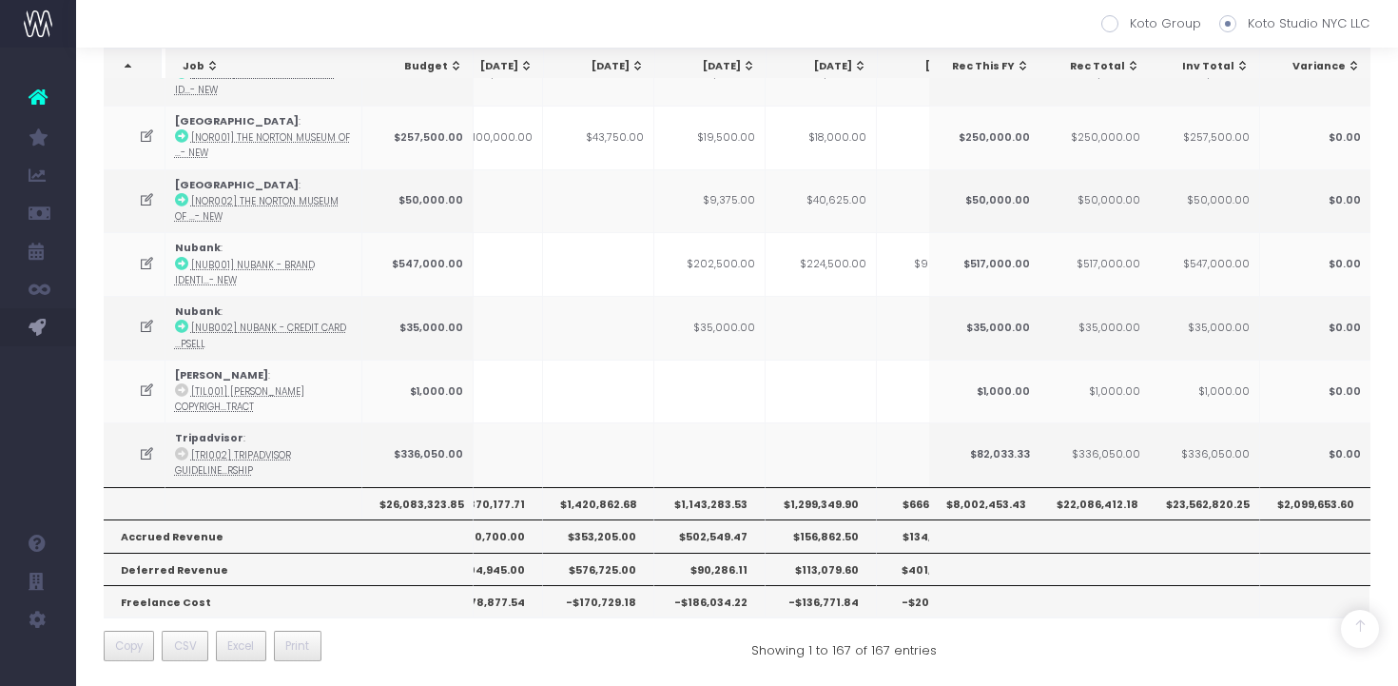
click at [726, 498] on th "$1,143,283.53" at bounding box center [709, 503] width 111 height 32
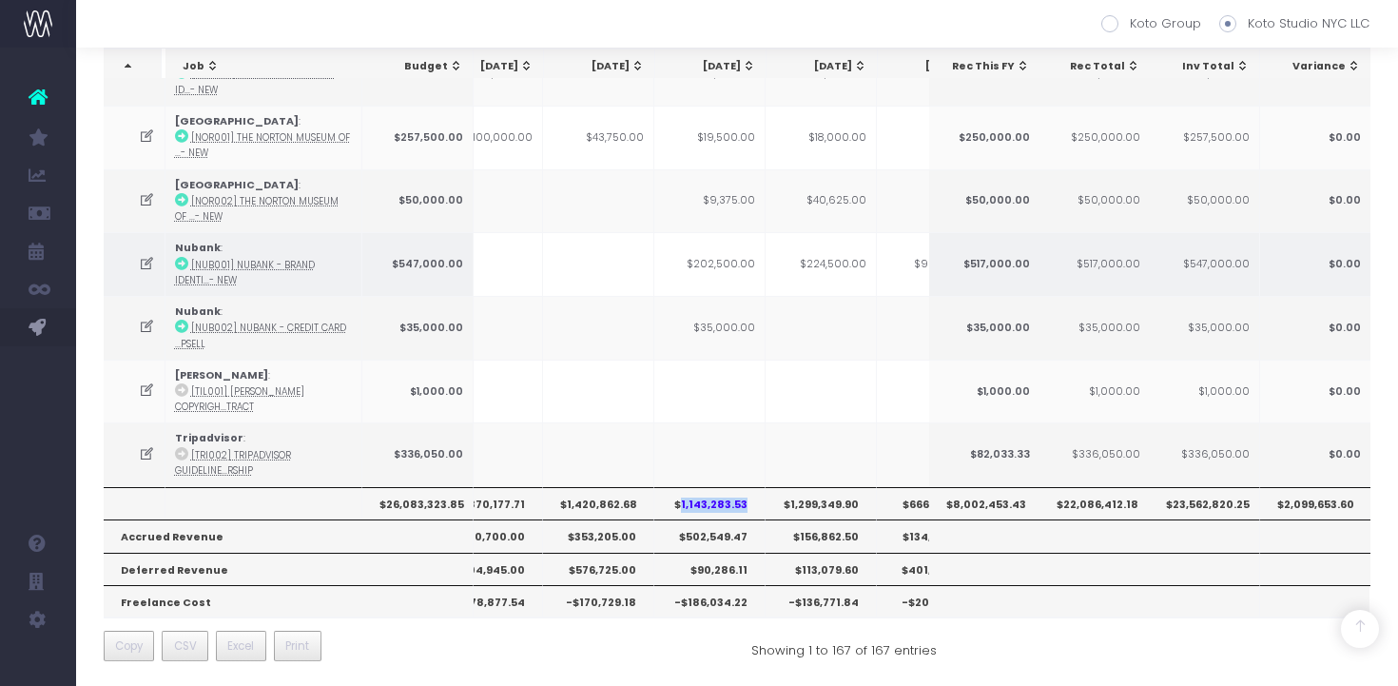
copy th "1,143,283.53"
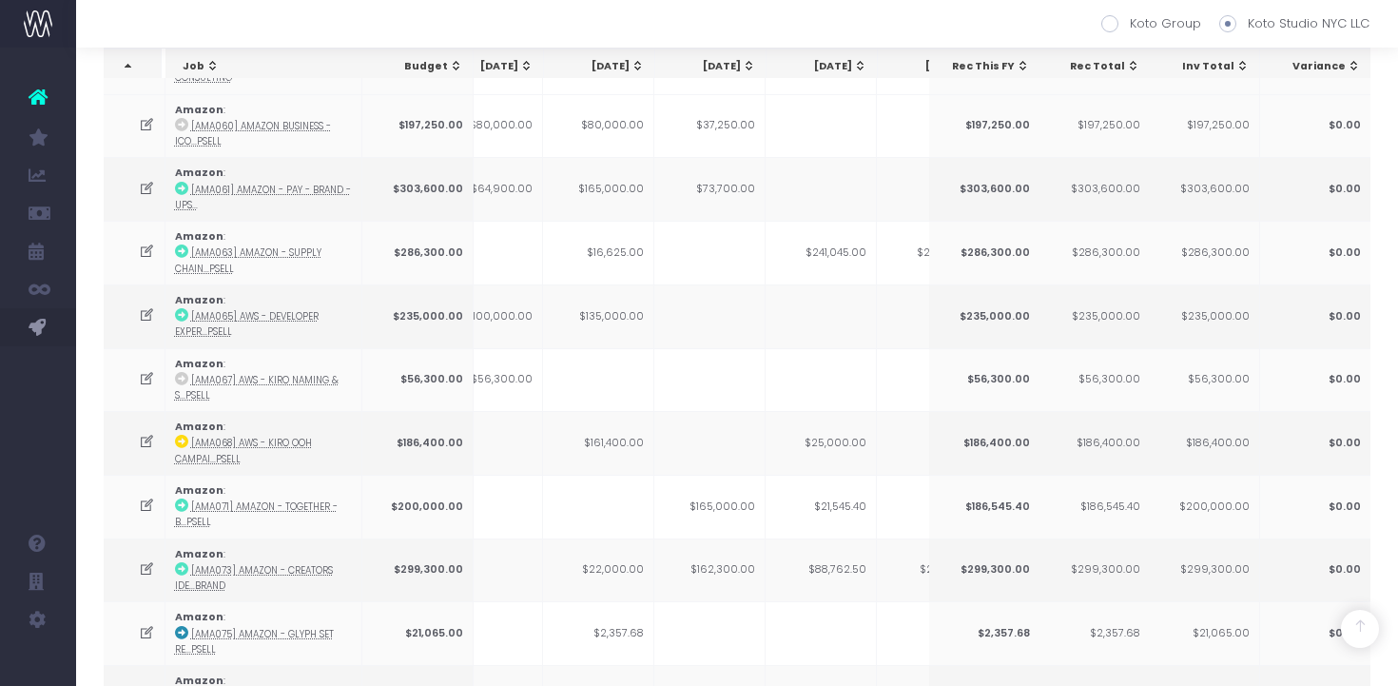
scroll to position [699, 0]
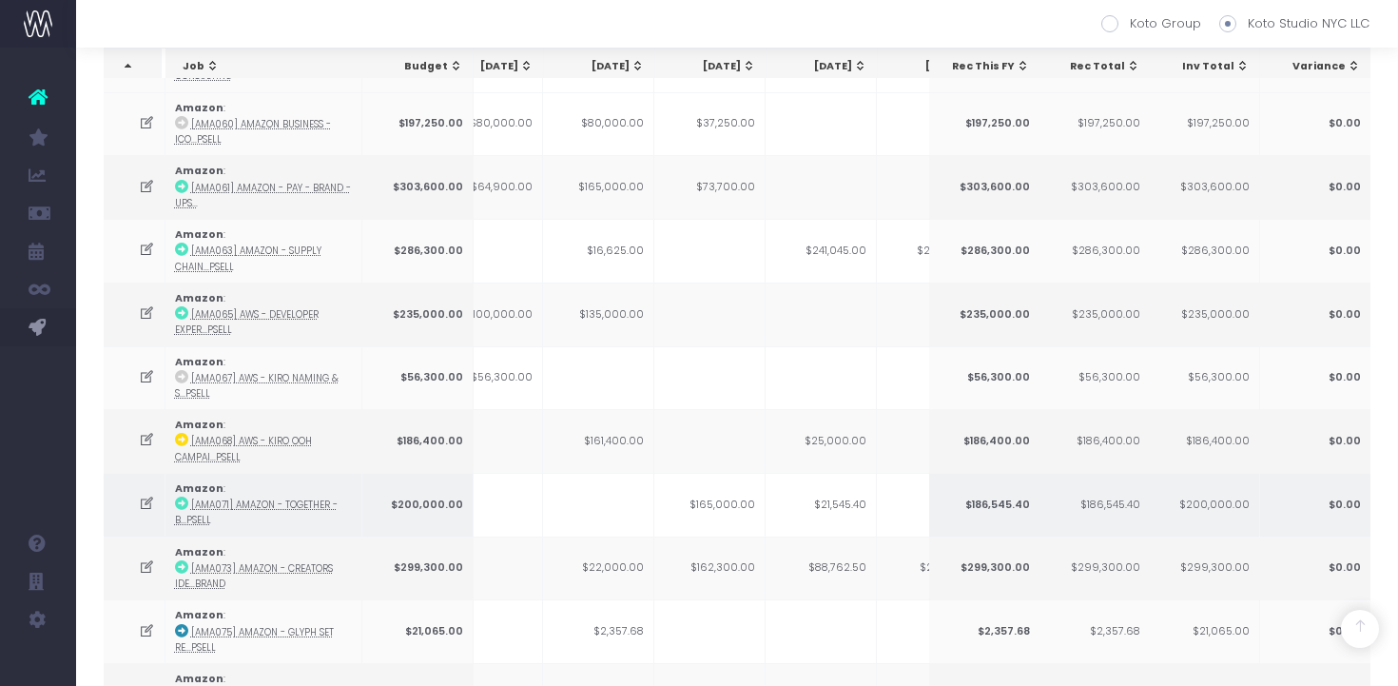
click at [741, 493] on td "$165,000.00" at bounding box center [709, 505] width 111 height 64
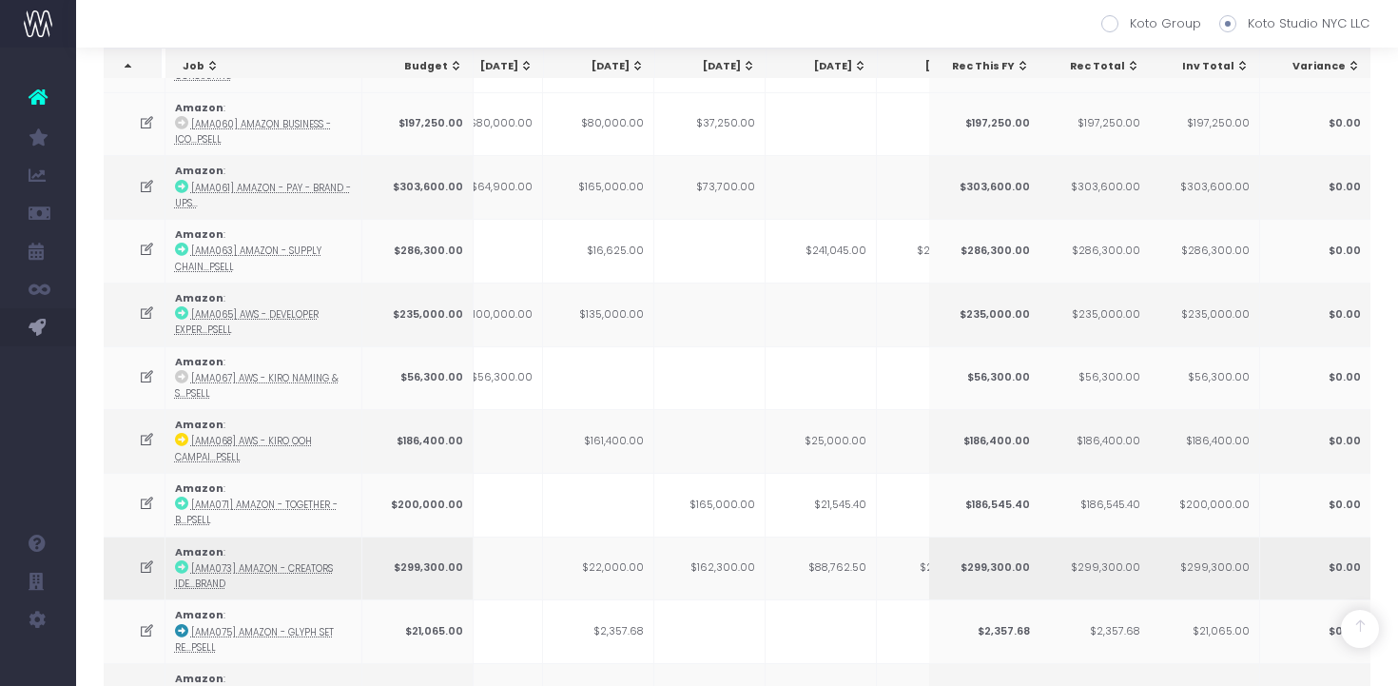
click at [740, 577] on td "$162,300.00" at bounding box center [709, 568] width 111 height 64
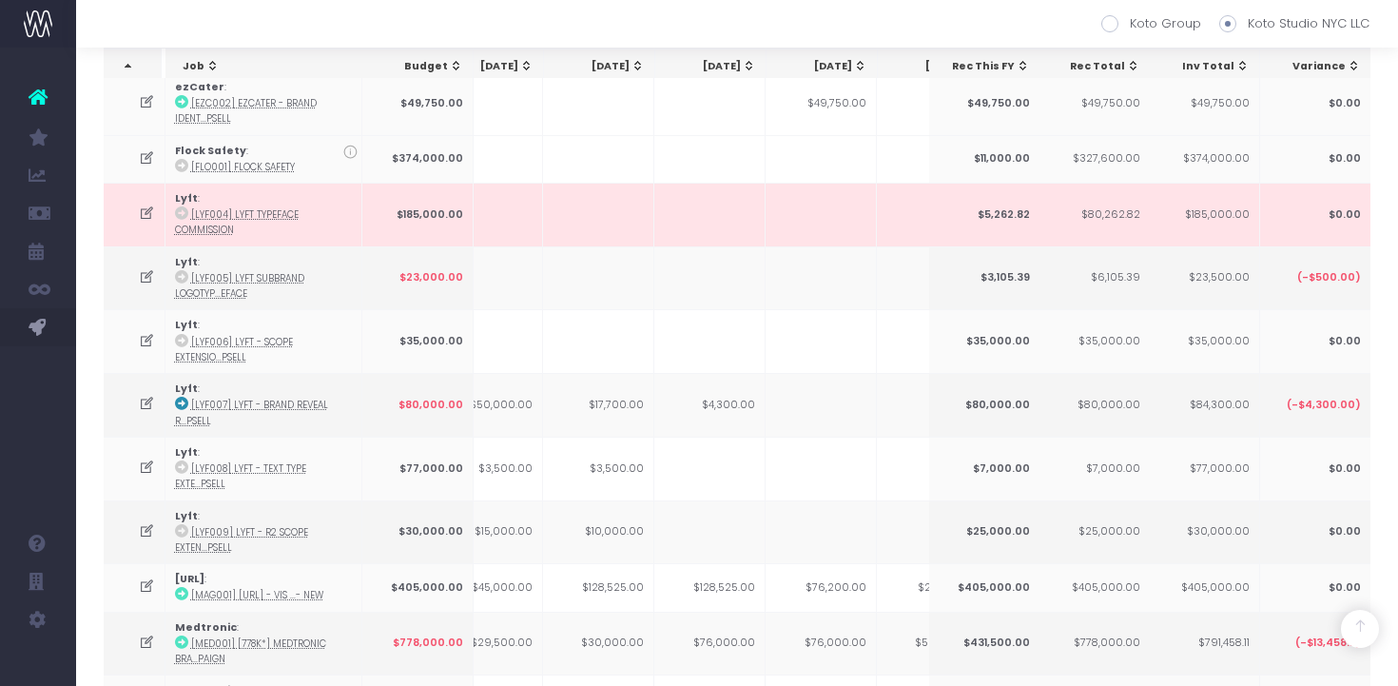
scroll to position [1566, 0]
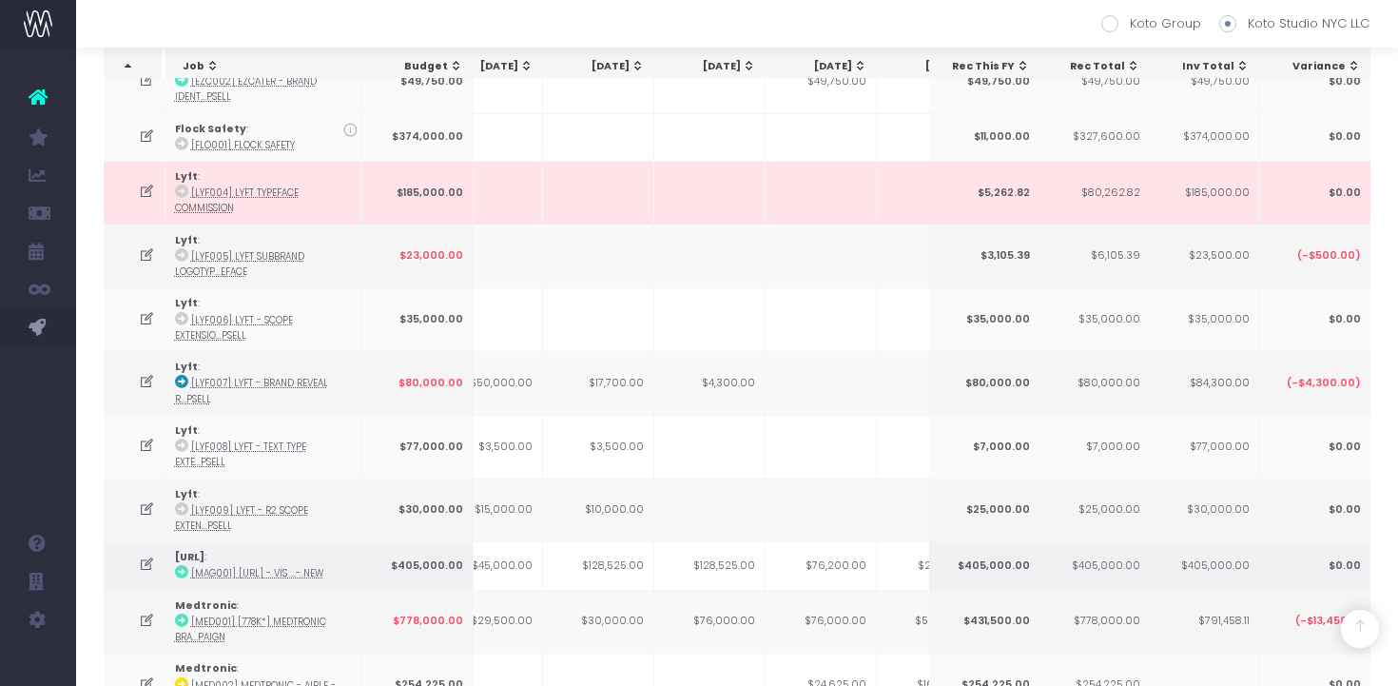
click at [734, 562] on td "$128,525.00" at bounding box center [709, 565] width 111 height 48
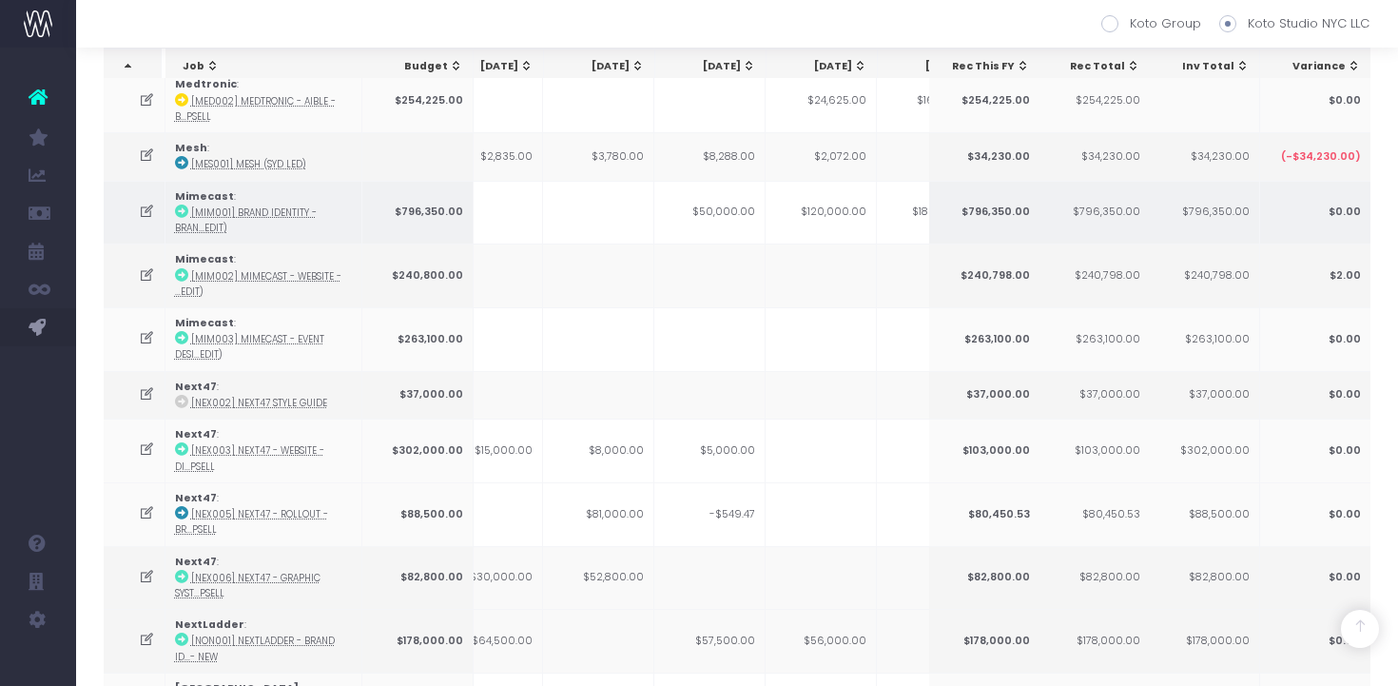
scroll to position [2165, 0]
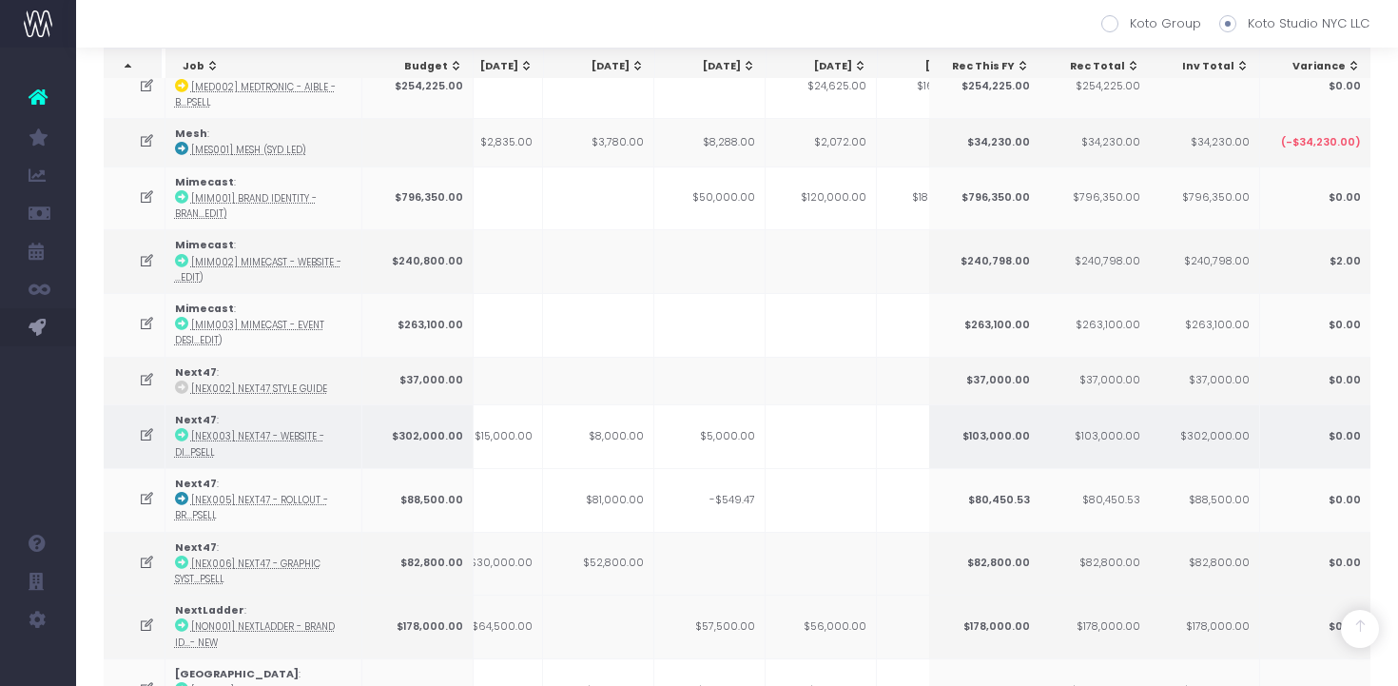
click at [738, 438] on td "$5,000.00" at bounding box center [709, 436] width 111 height 64
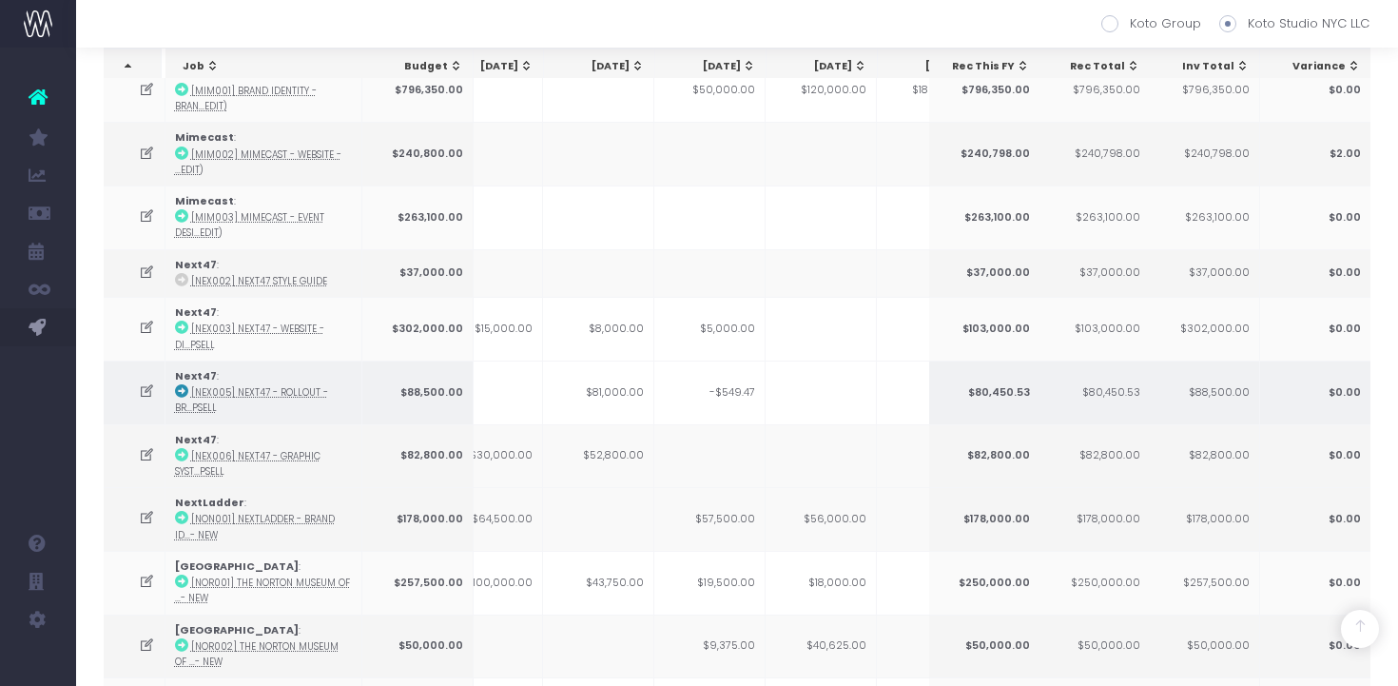
click at [743, 393] on td "-$549.47" at bounding box center [709, 392] width 111 height 64
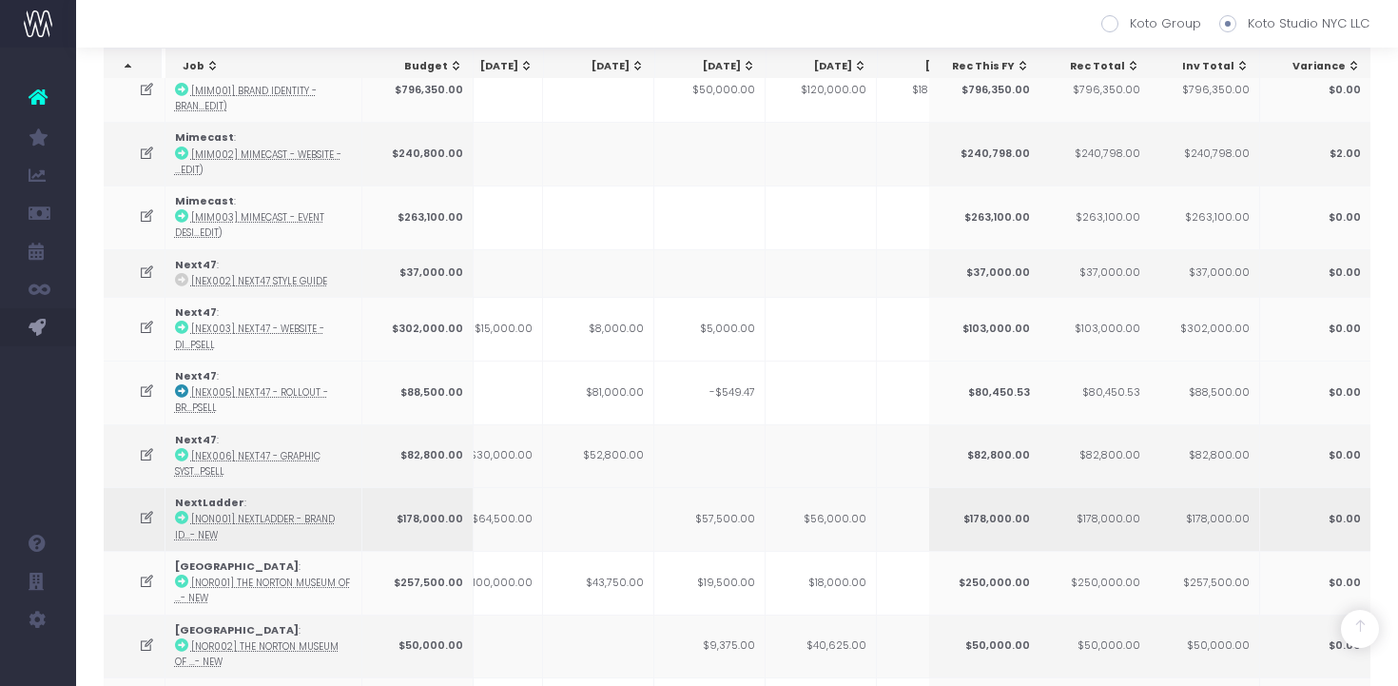
click at [743, 522] on td "$57,500.00" at bounding box center [709, 519] width 111 height 64
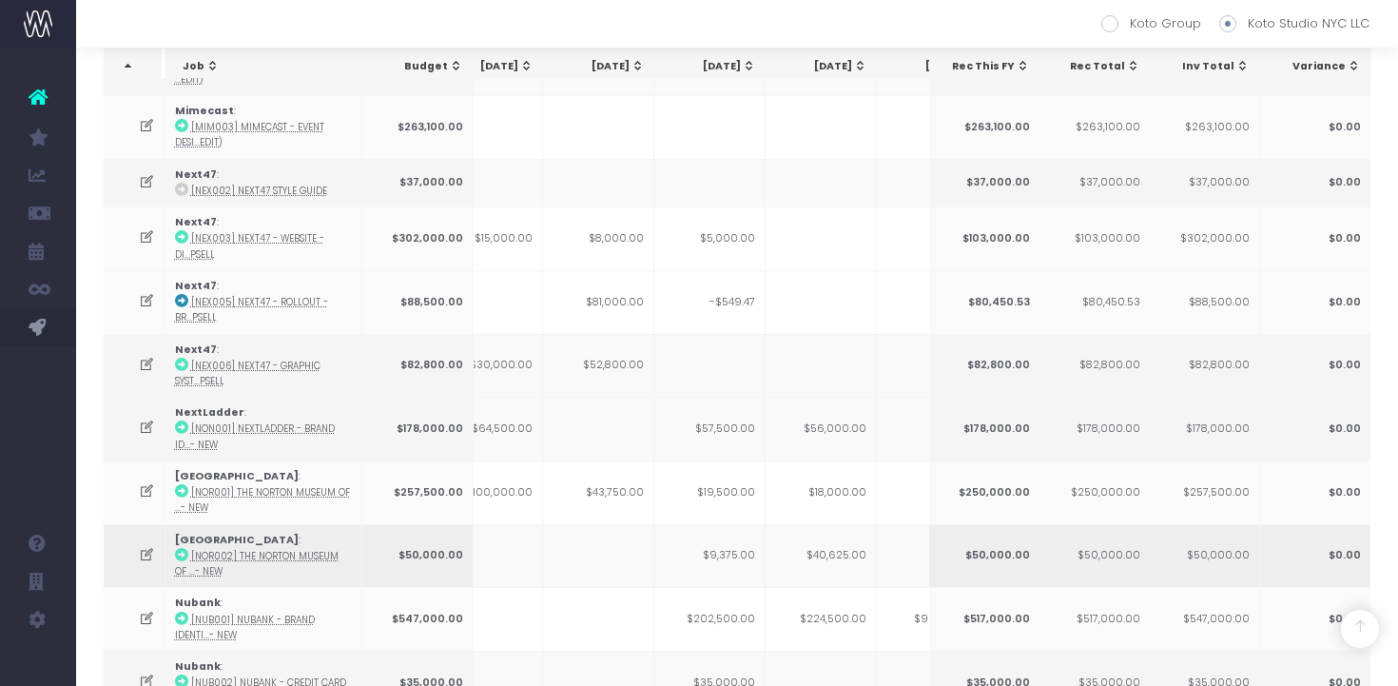
click at [732, 556] on td "$9,375.00" at bounding box center [709, 556] width 111 height 64
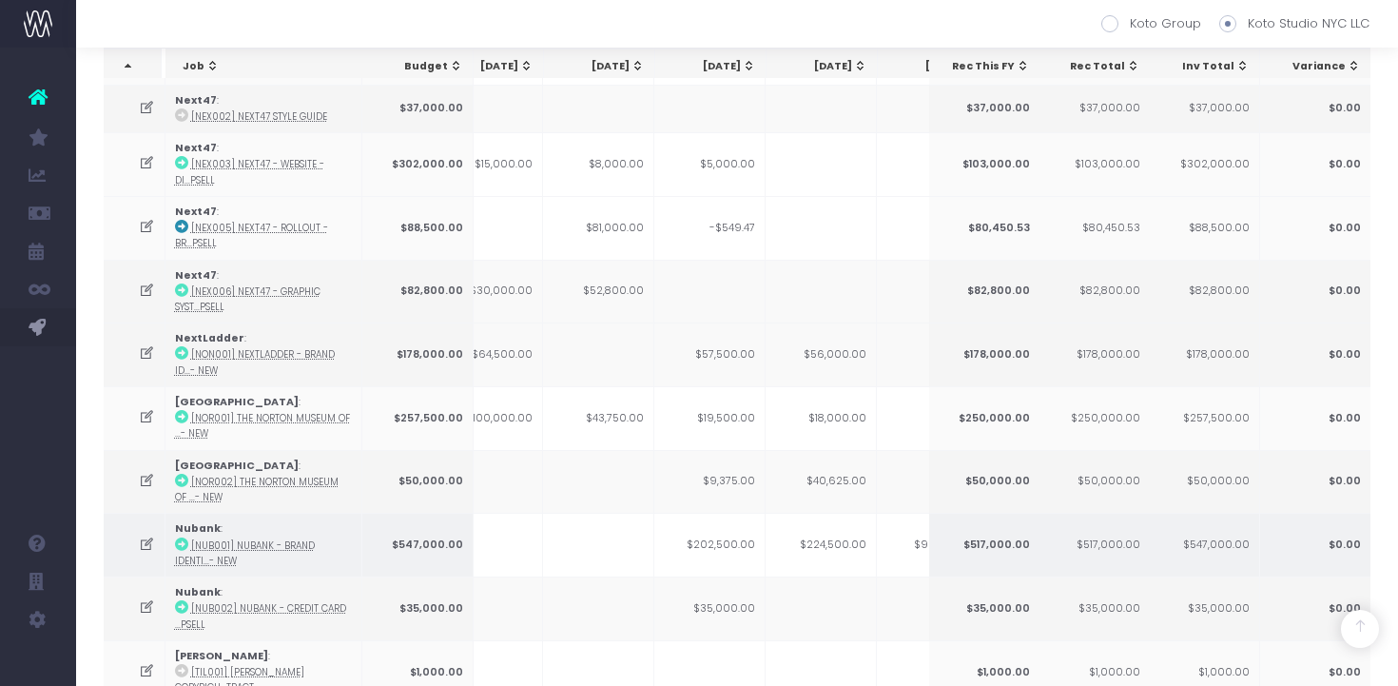
click at [734, 534] on td "$202,500.00" at bounding box center [709, 545] width 111 height 64
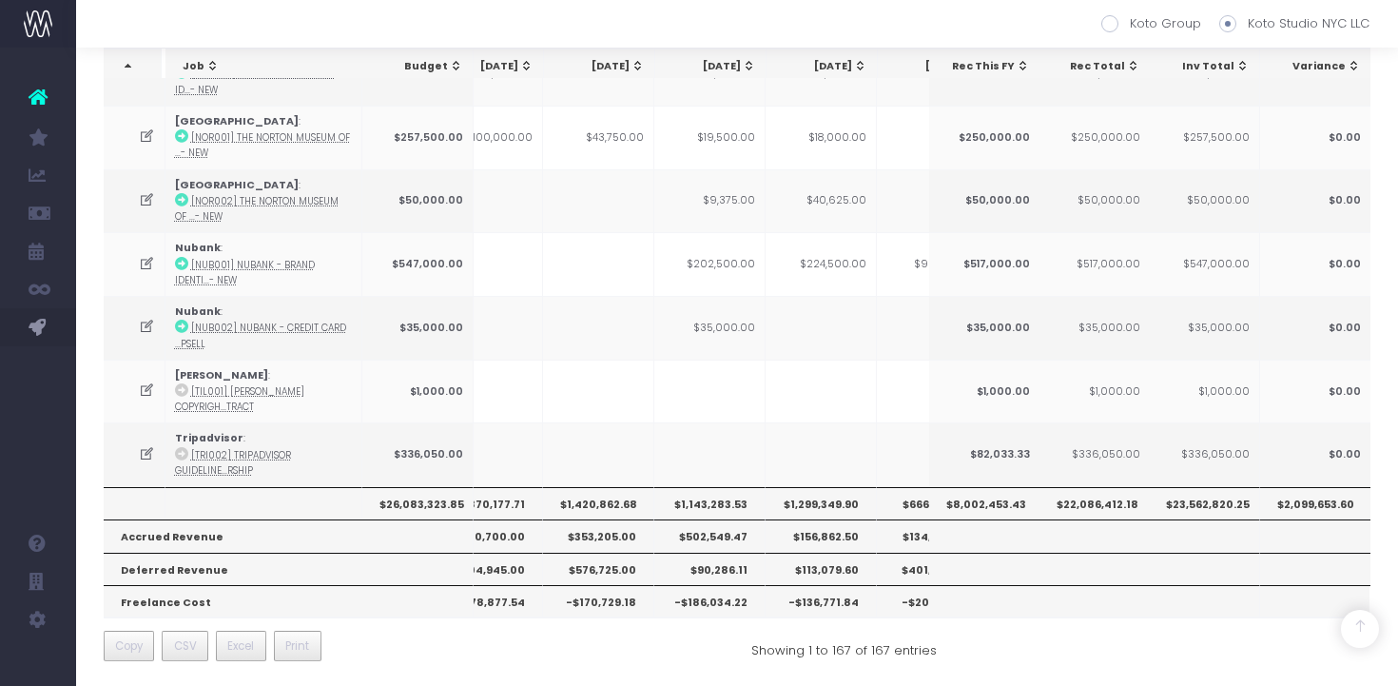
click at [728, 499] on th "$1,143,283.53" at bounding box center [709, 503] width 111 height 32
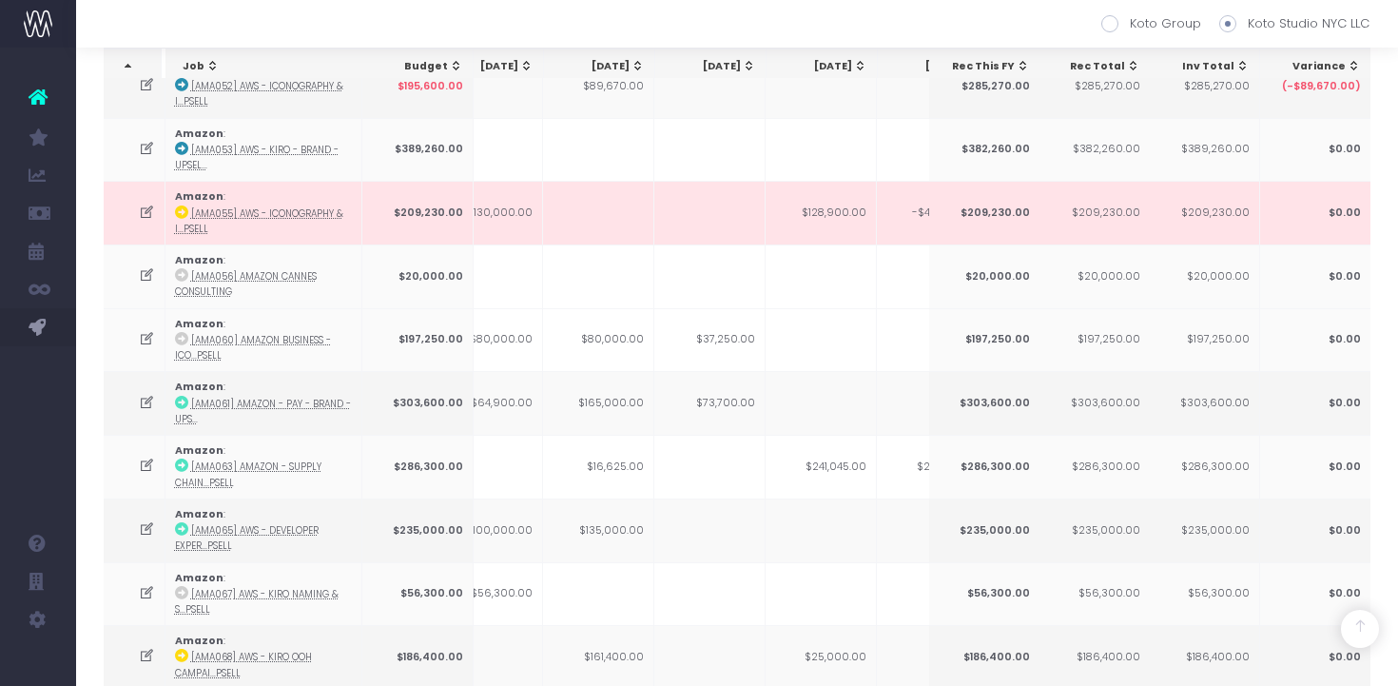
scroll to position [494, 0]
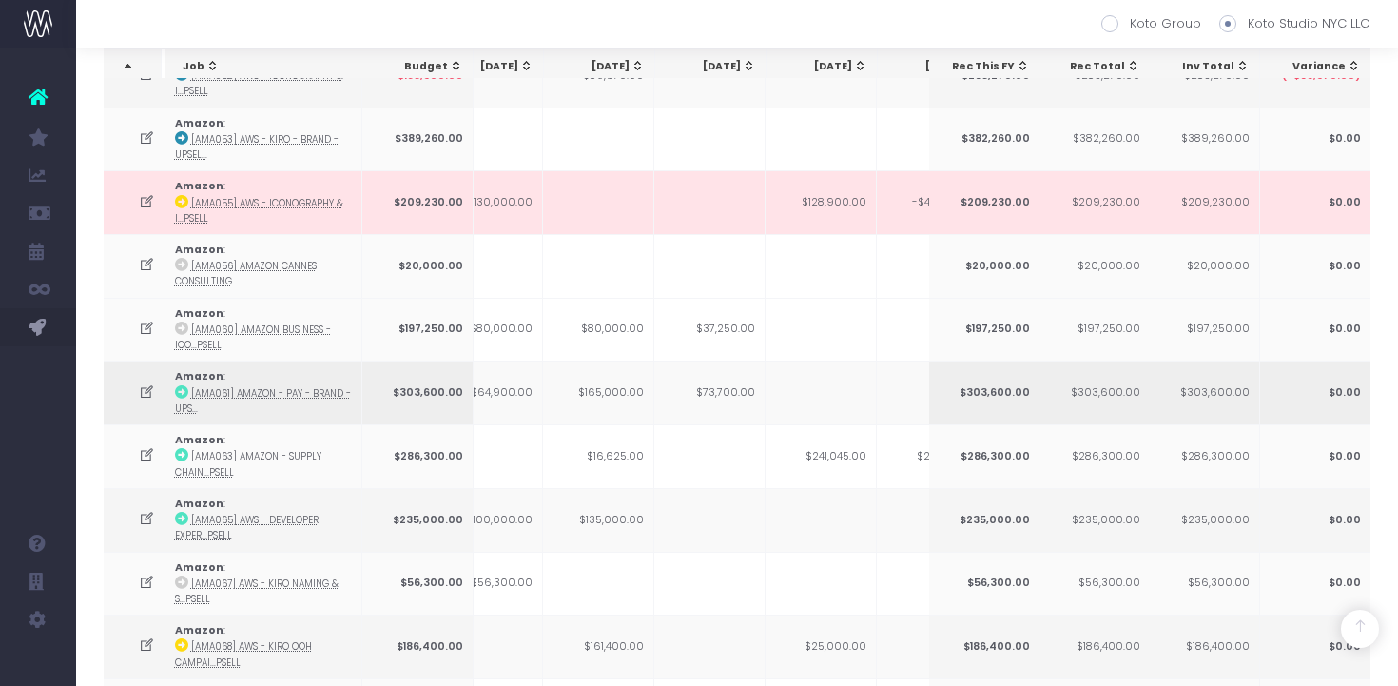
click at [747, 387] on td "$73,700.00" at bounding box center [709, 392] width 111 height 64
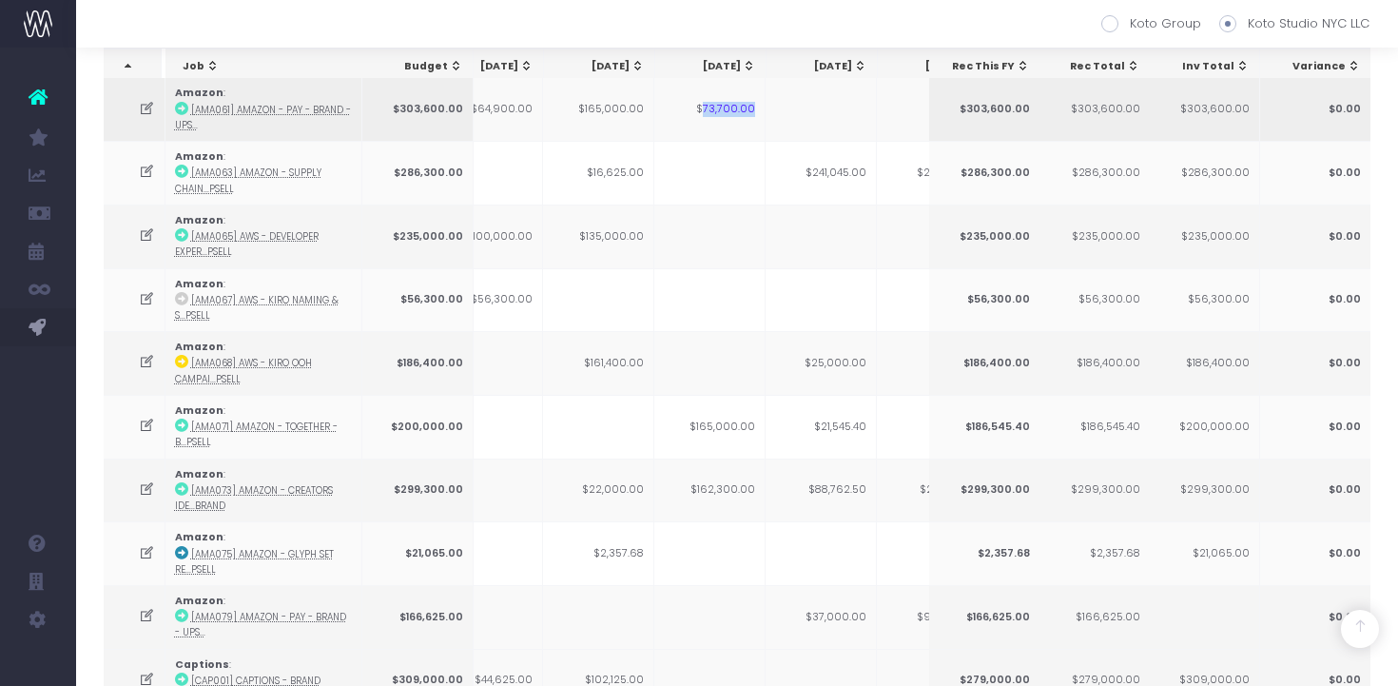
scroll to position [784, 0]
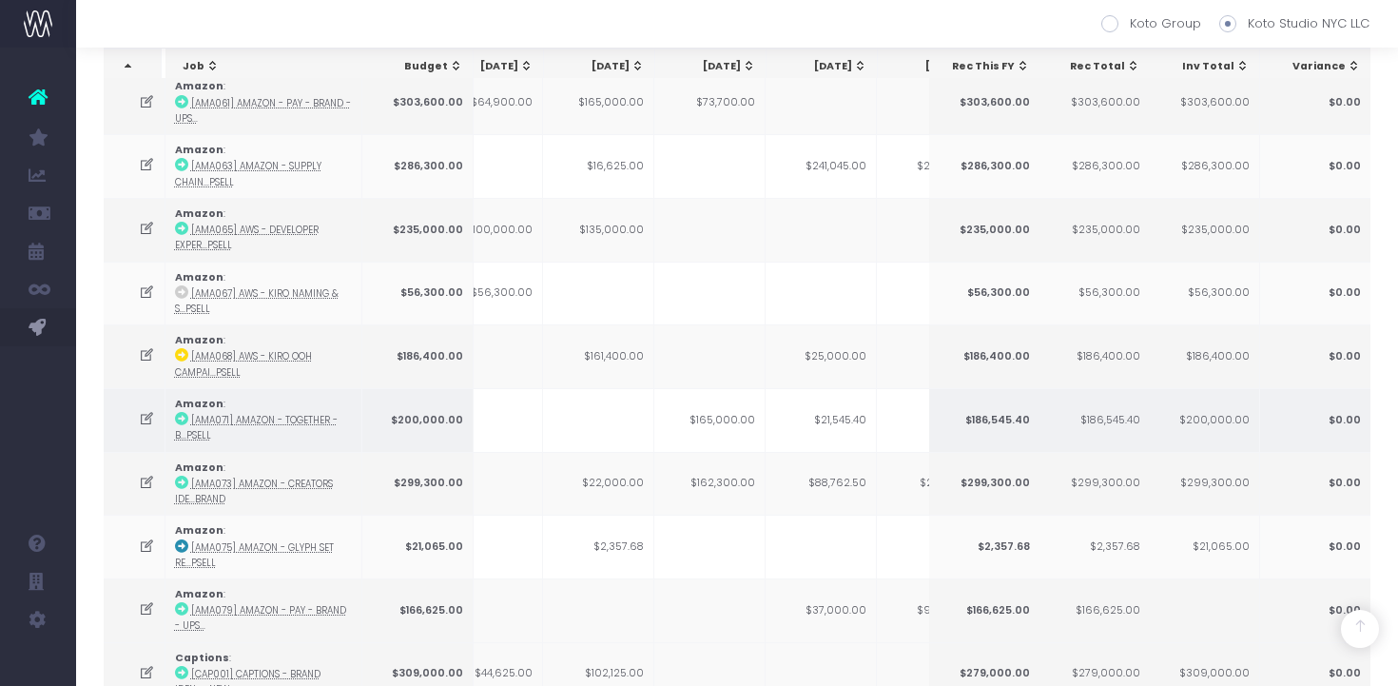
click at [742, 408] on td "$165,000.00" at bounding box center [709, 420] width 111 height 64
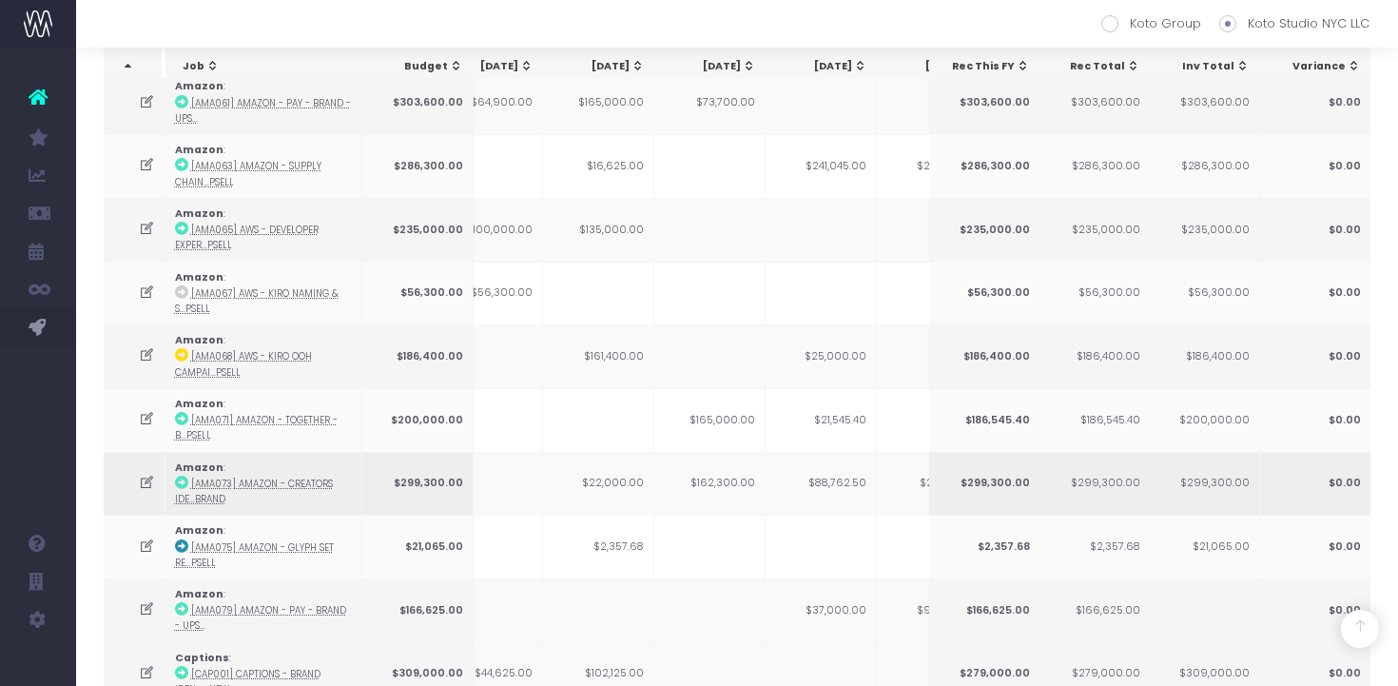
click at [740, 474] on td "$162,300.00" at bounding box center [709, 484] width 111 height 64
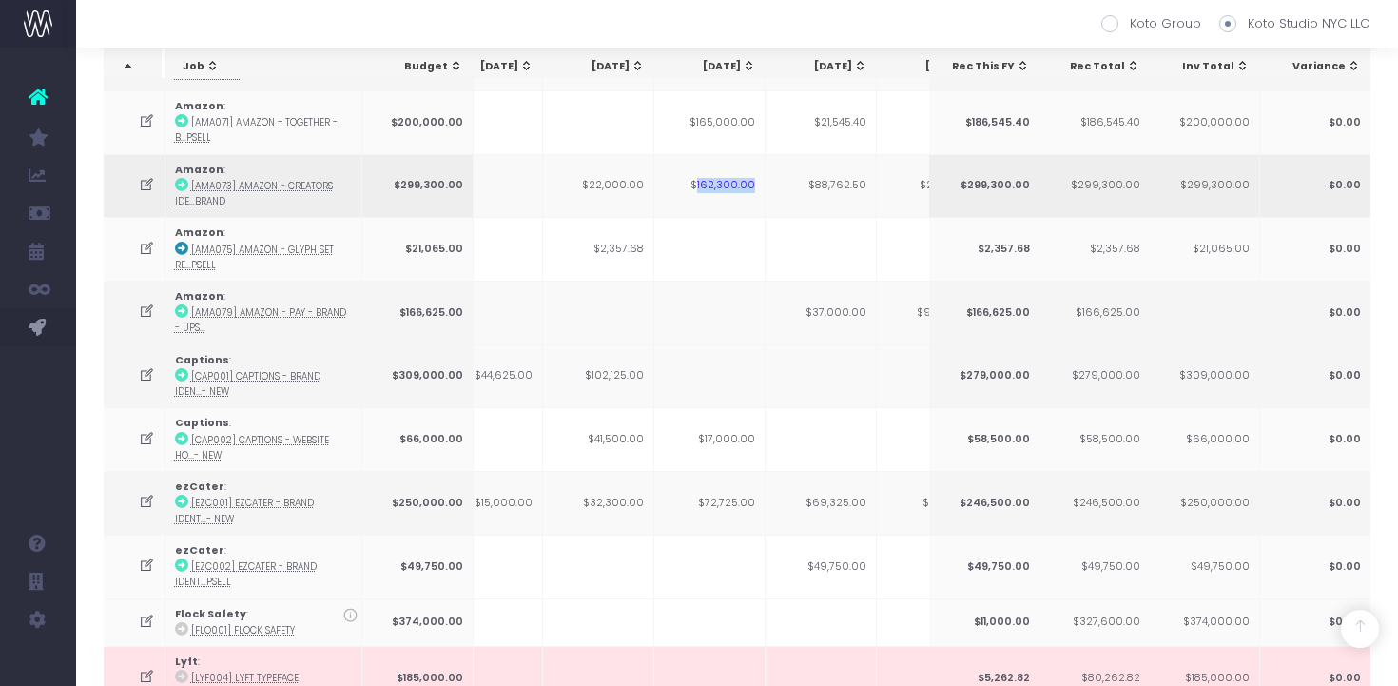
scroll to position [1097, 0]
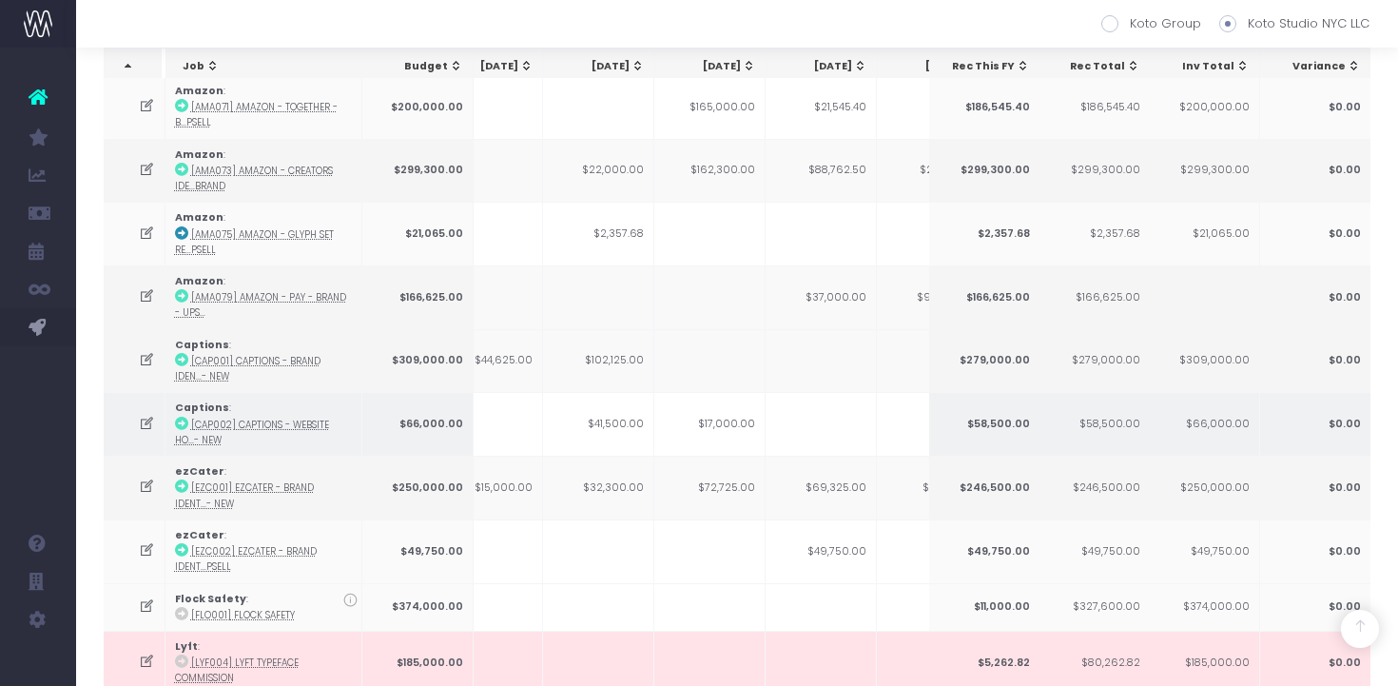
click at [737, 415] on td "$17,000.00" at bounding box center [709, 424] width 111 height 64
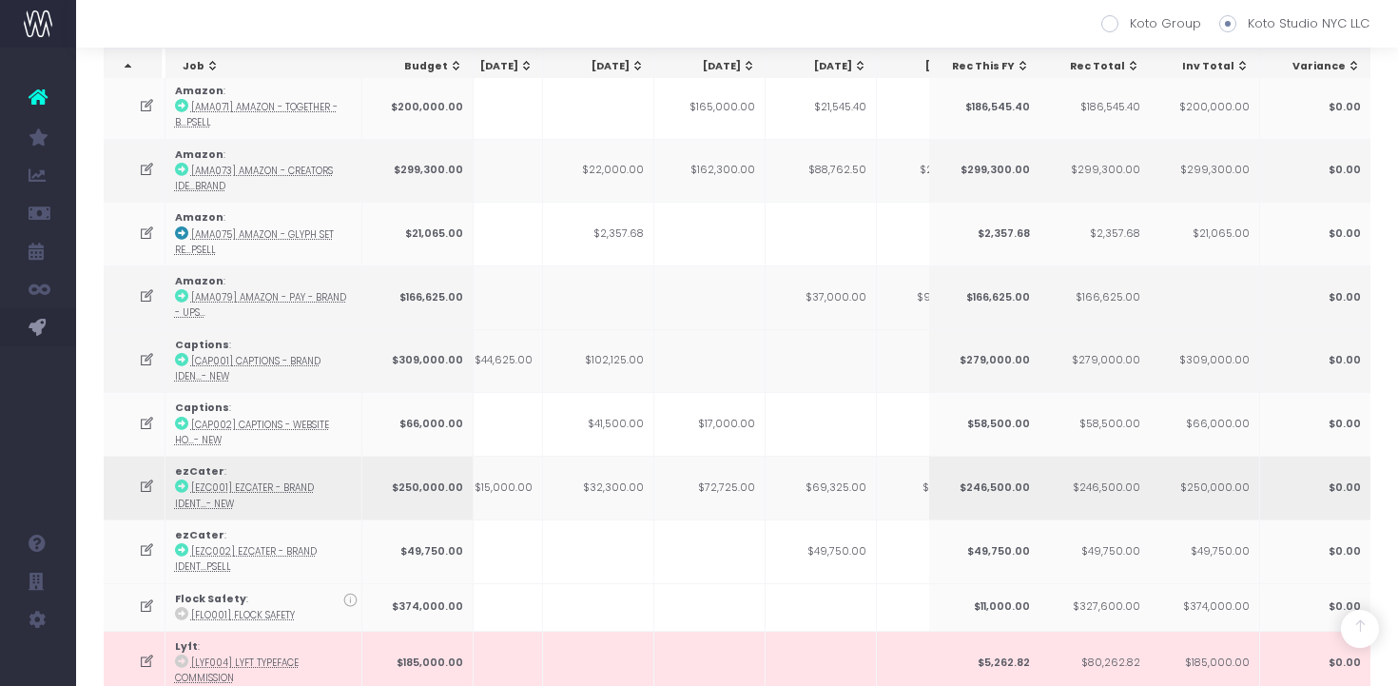
click at [731, 477] on td "$72,725.00" at bounding box center [709, 488] width 111 height 64
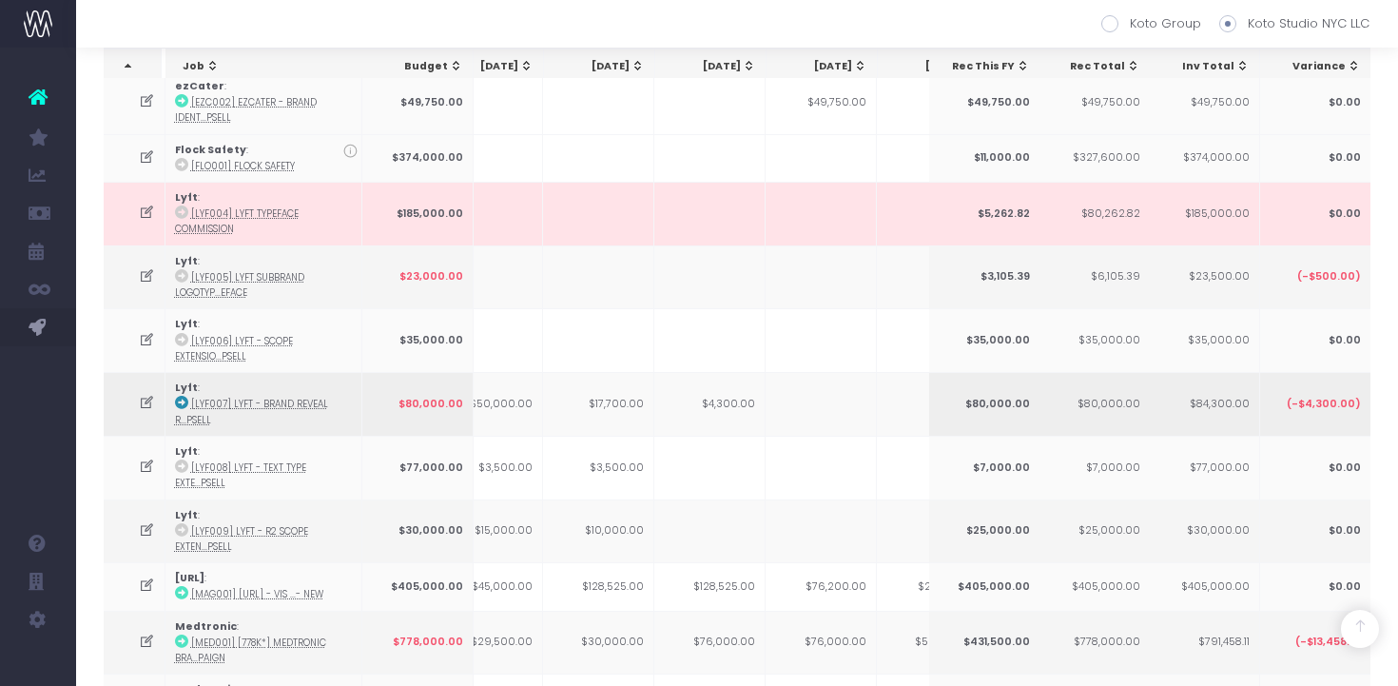
scroll to position [1547, 0]
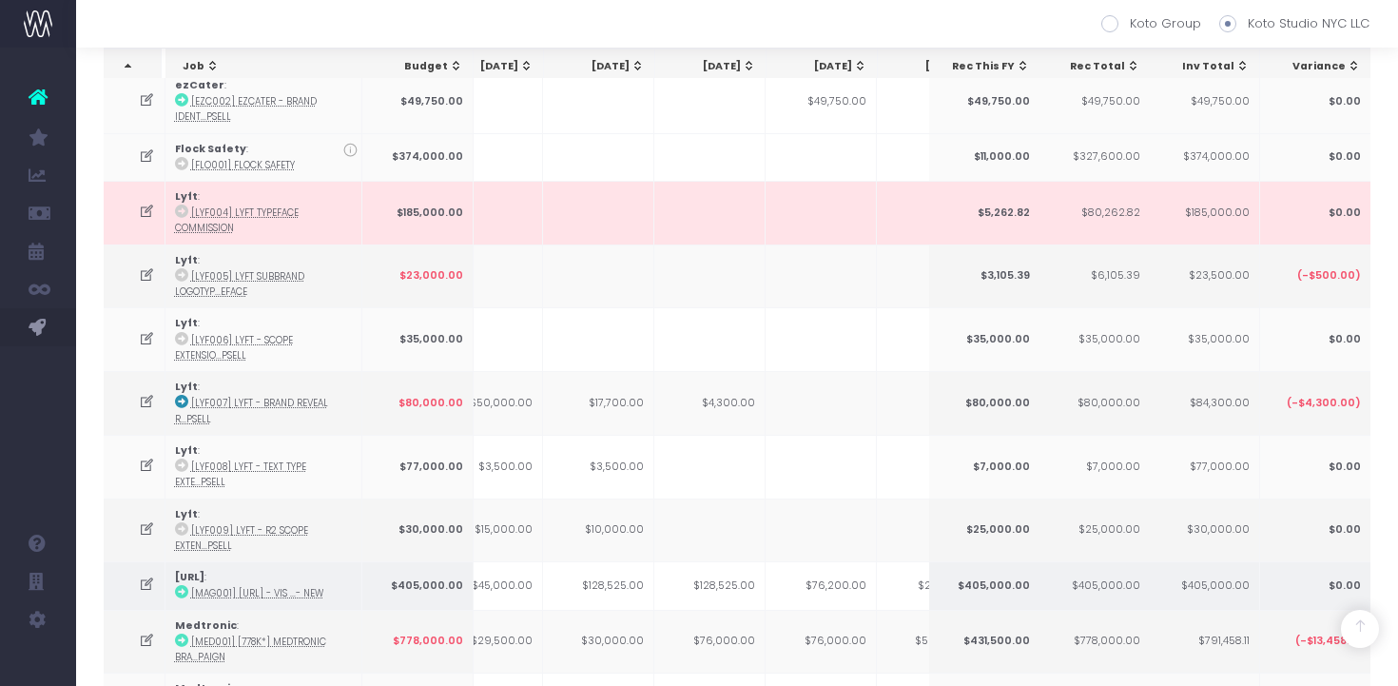
click at [737, 584] on td "$128,525.00" at bounding box center [709, 585] width 111 height 48
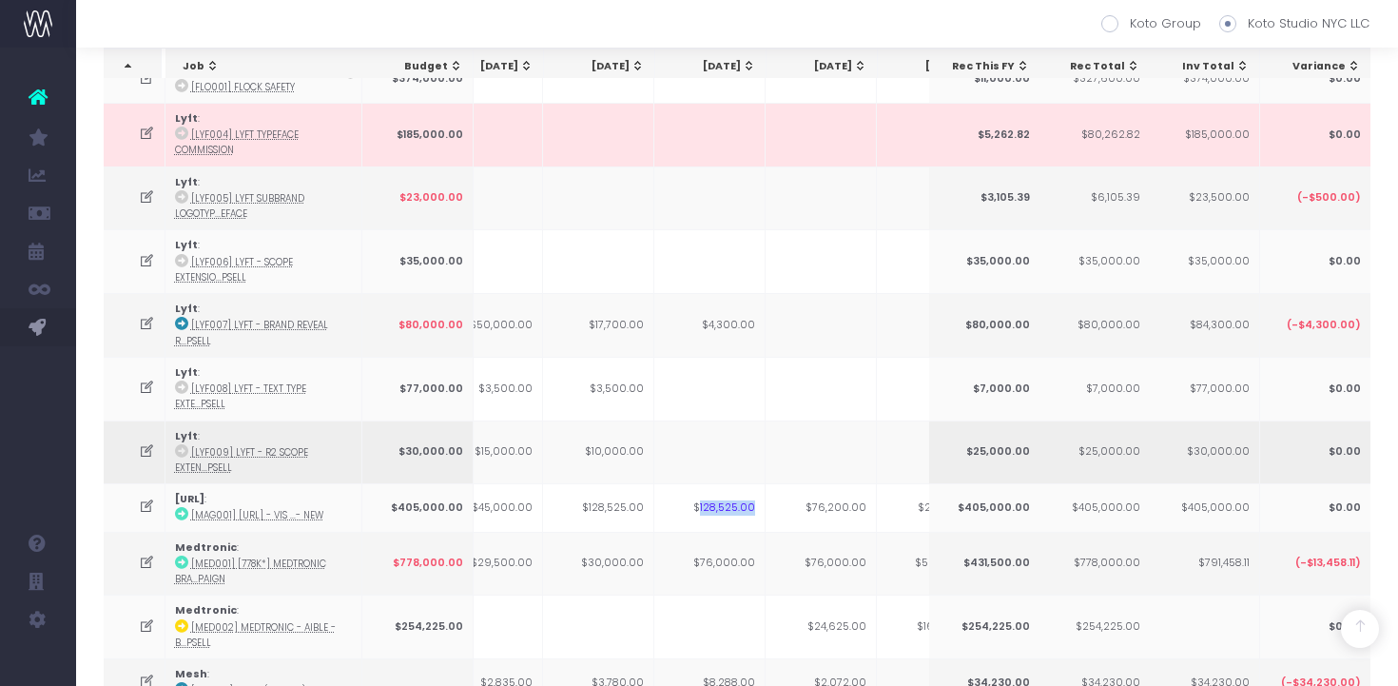
scroll to position [1627, 0]
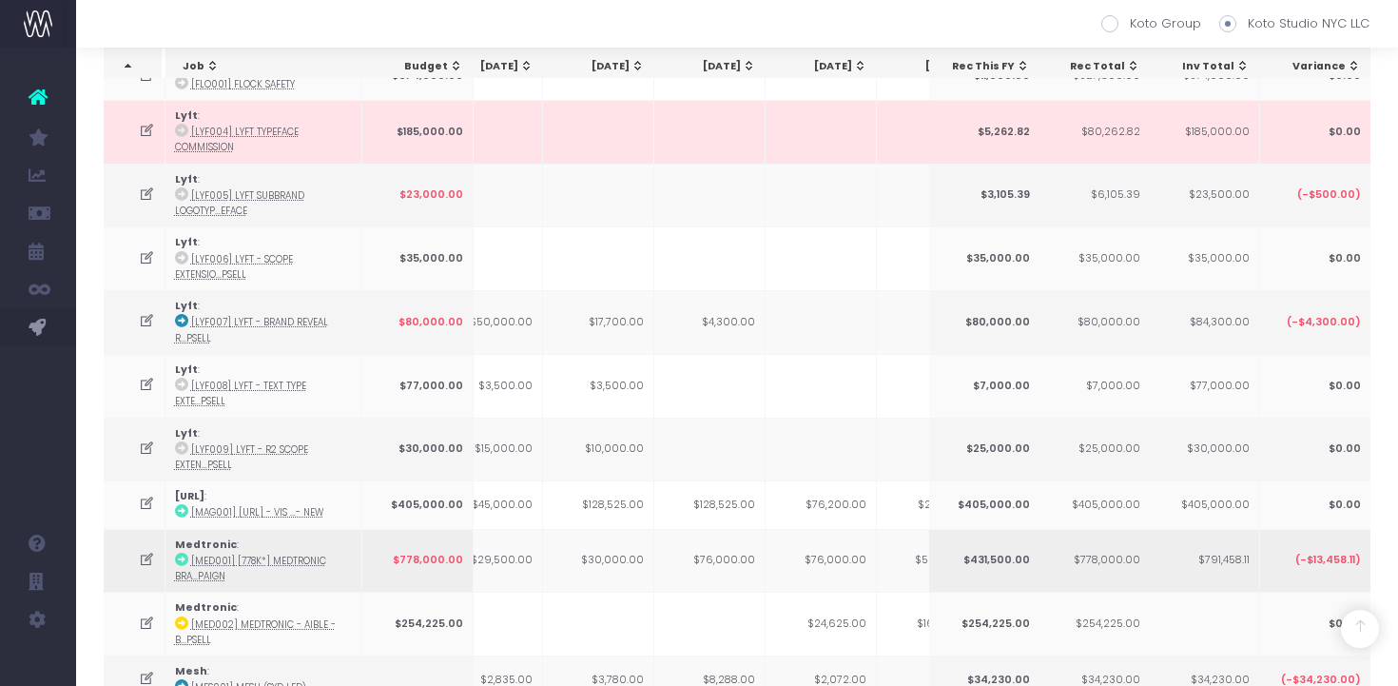
click at [737, 561] on td "$76,000.00" at bounding box center [709, 561] width 111 height 64
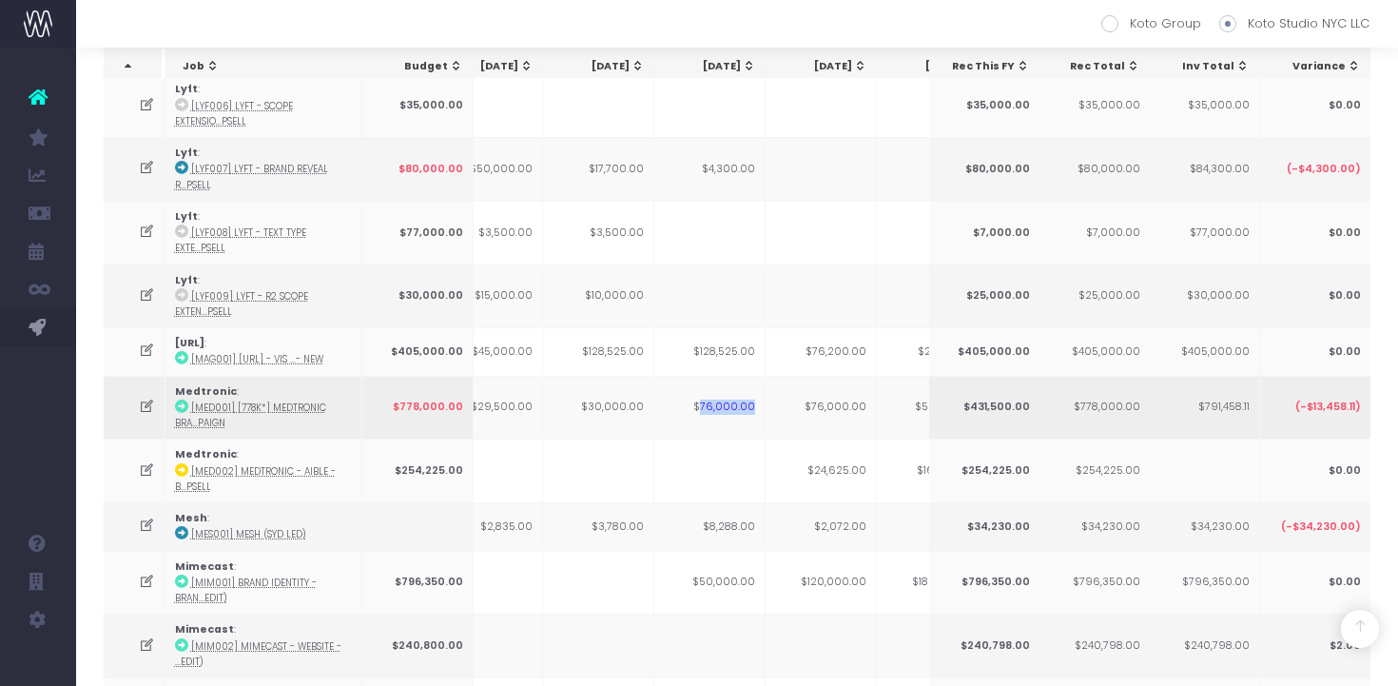
scroll to position [1782, 0]
click at [734, 526] on td "$8,288.00" at bounding box center [709, 524] width 111 height 48
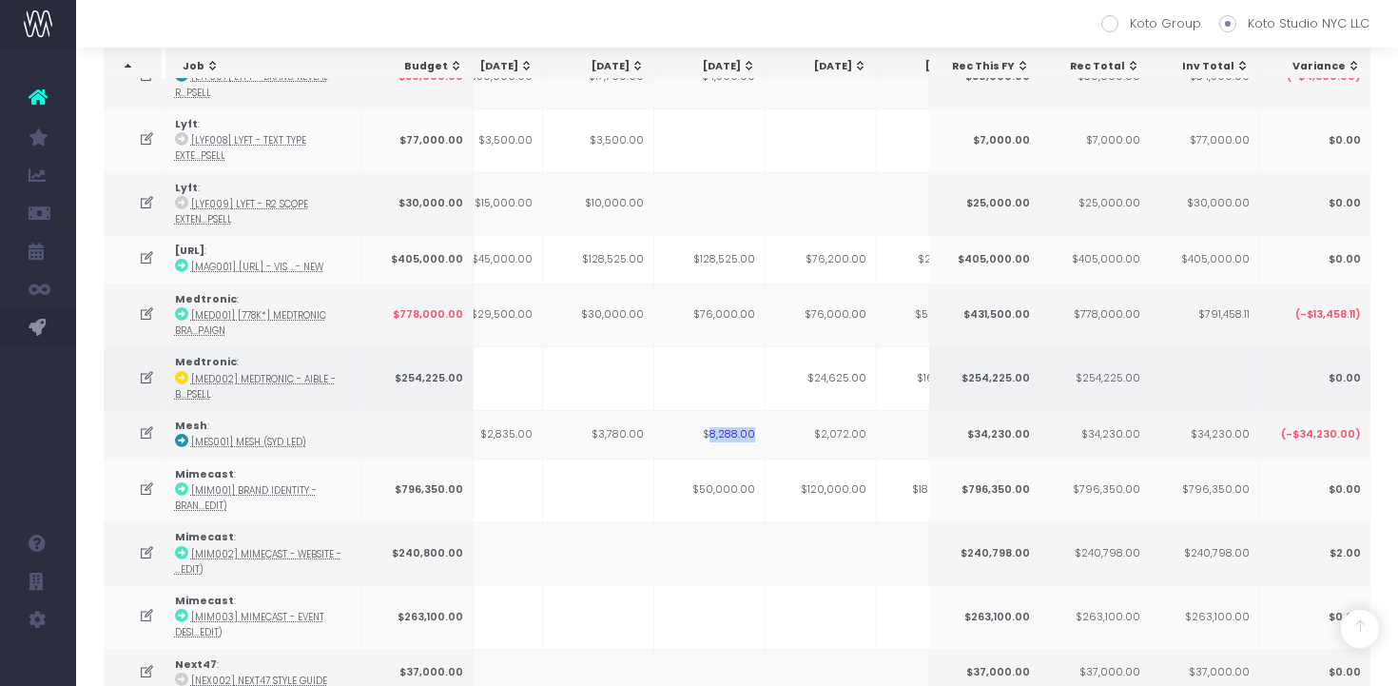
scroll to position [1892, 0]
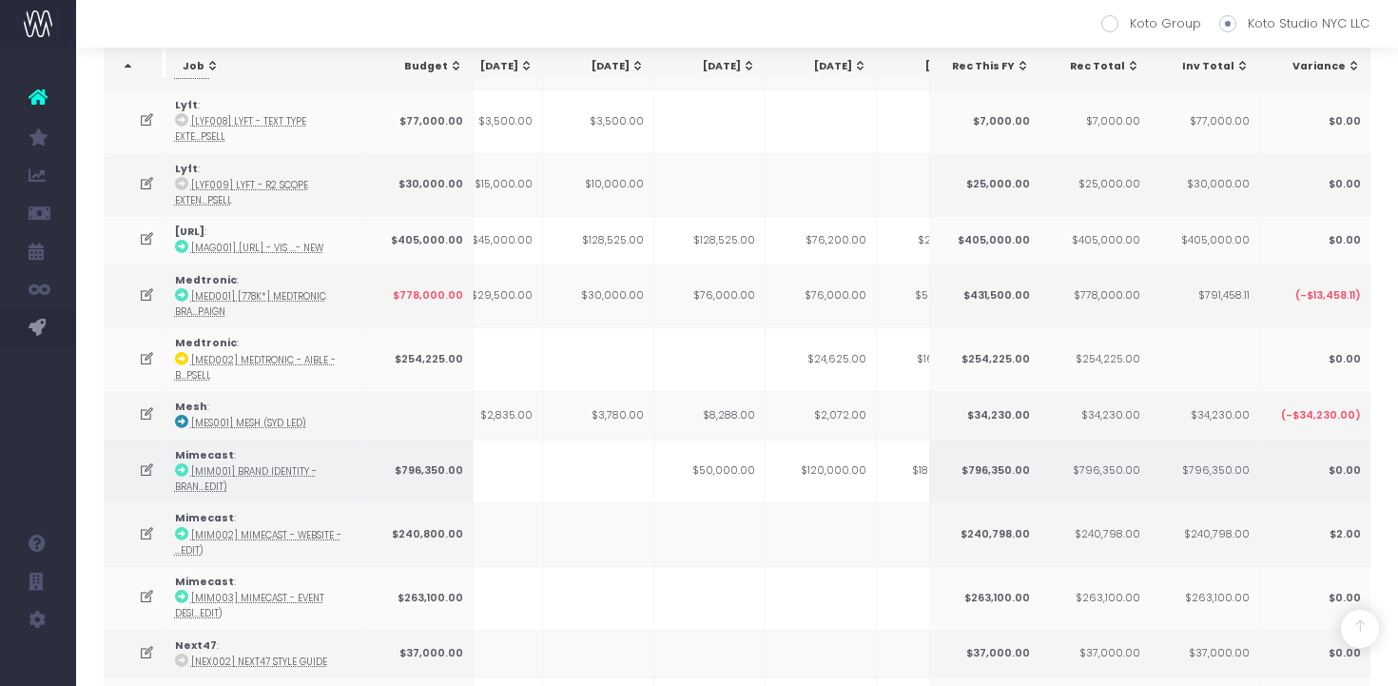
click at [731, 472] on td "$50,000.00" at bounding box center [709, 471] width 111 height 64
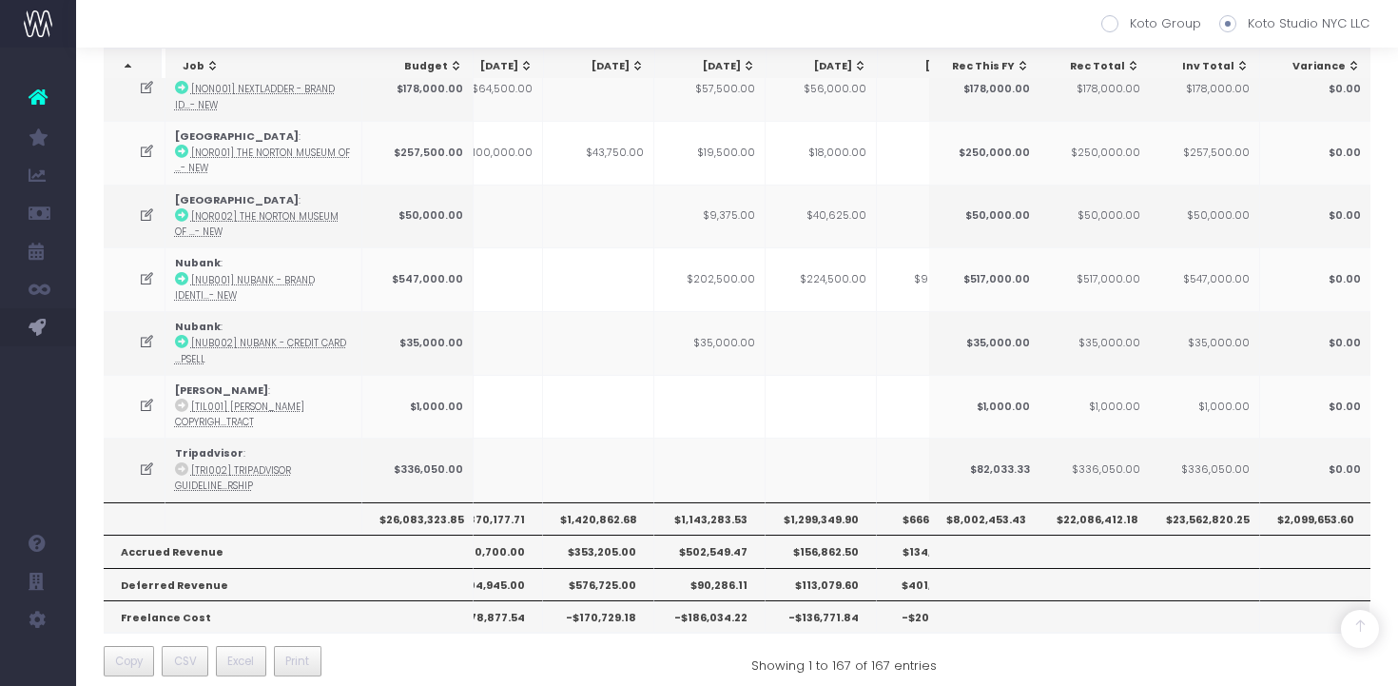
scroll to position [2659, 0]
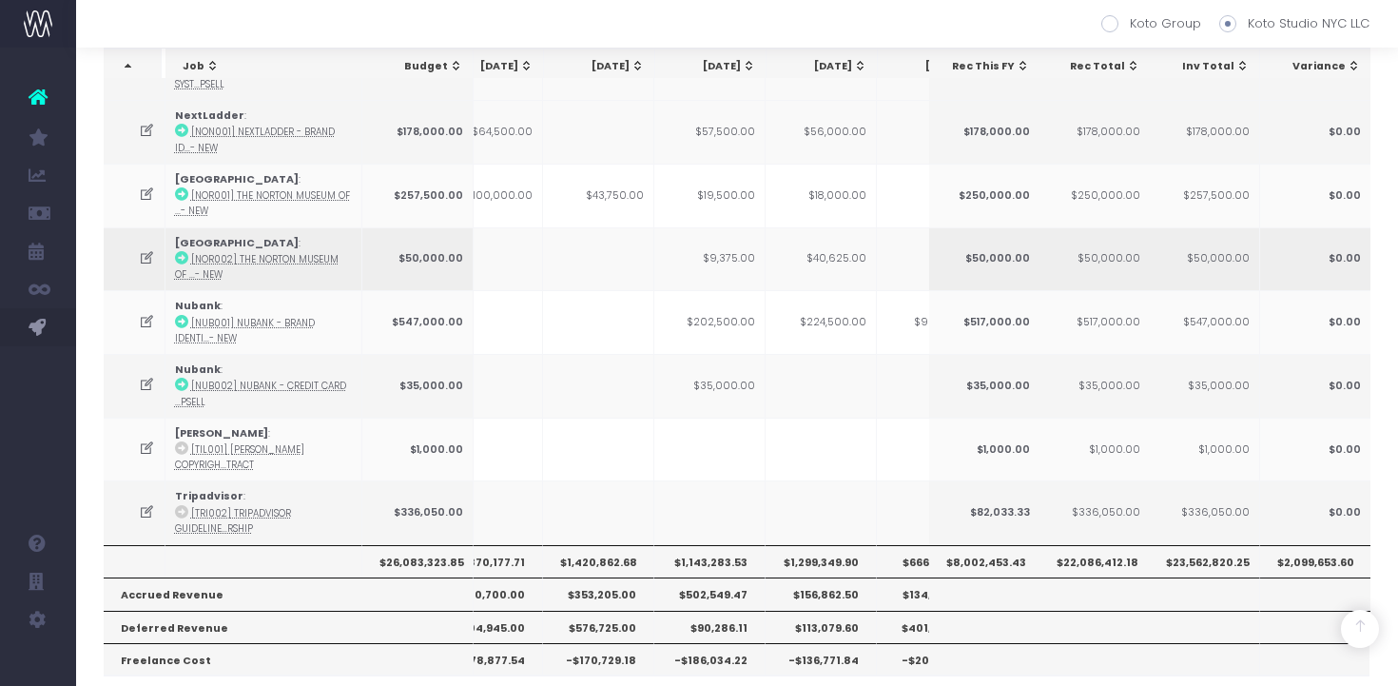
click at [734, 249] on td "$9,375.00" at bounding box center [709, 259] width 111 height 64
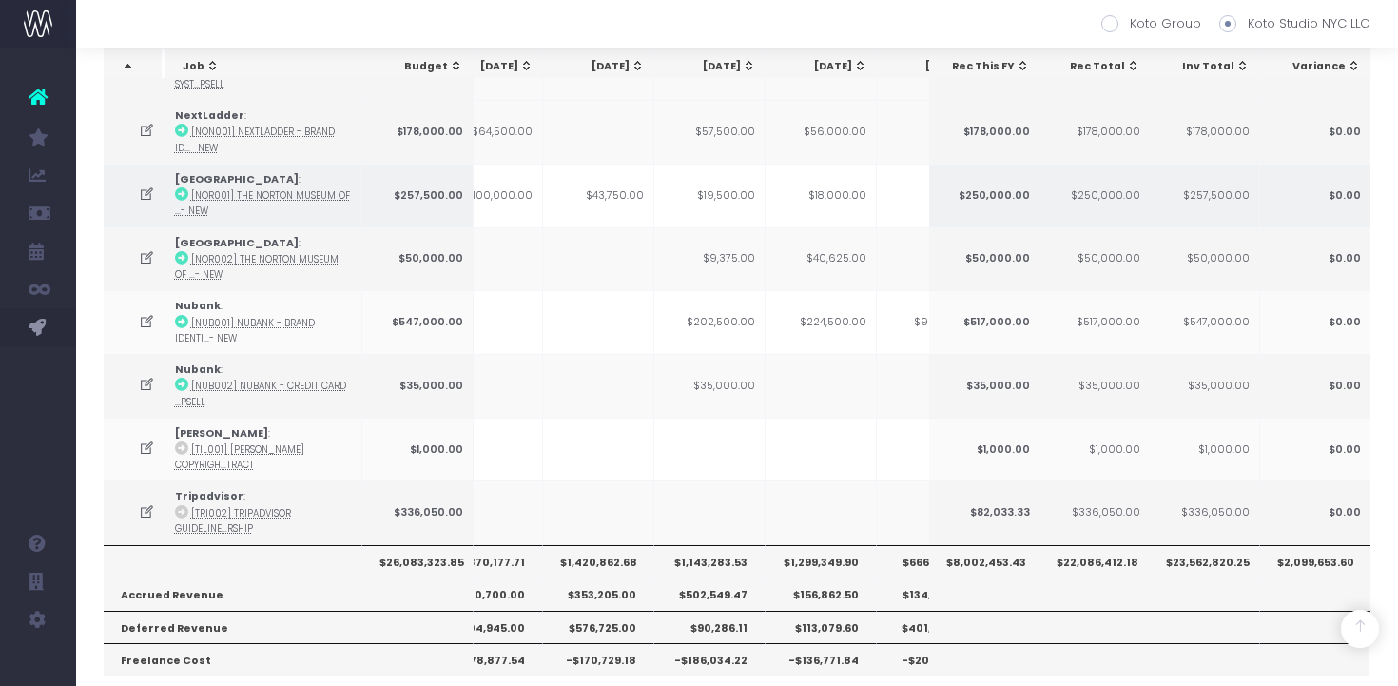
click at [736, 193] on td "$19,500.00" at bounding box center [709, 196] width 111 height 64
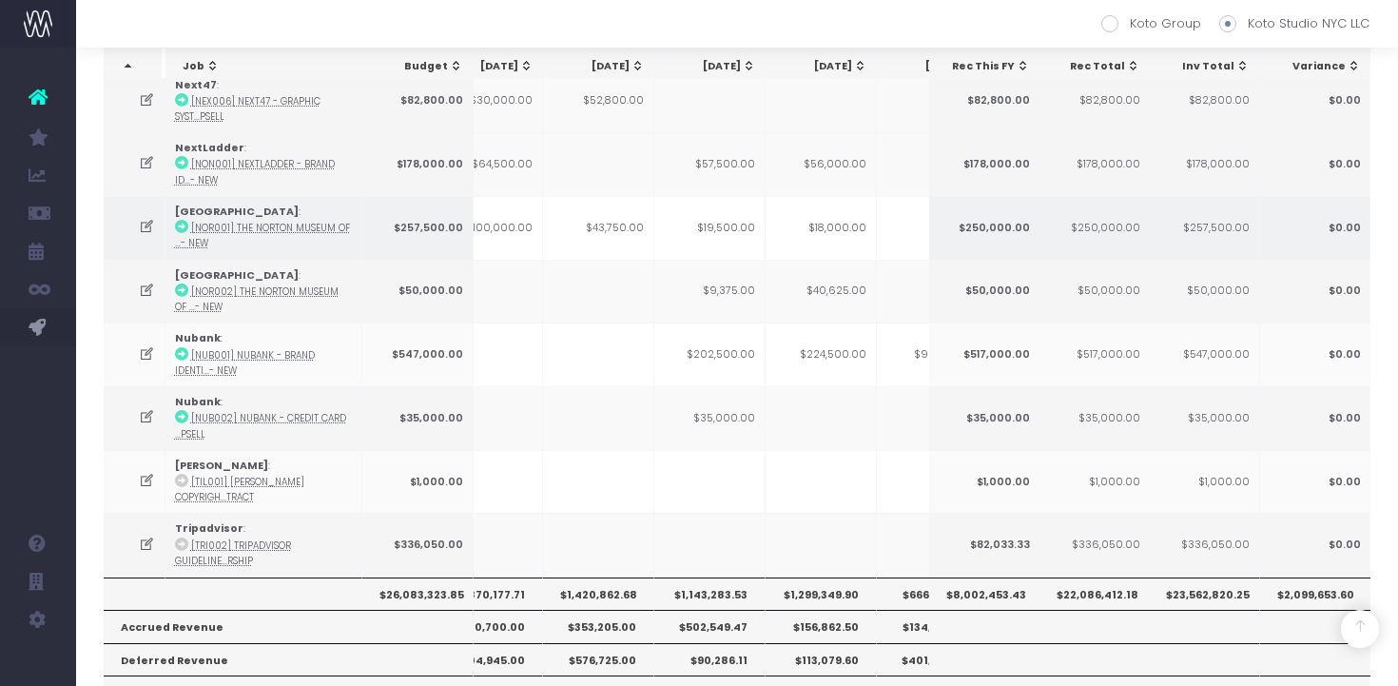
scroll to position [2624, 0]
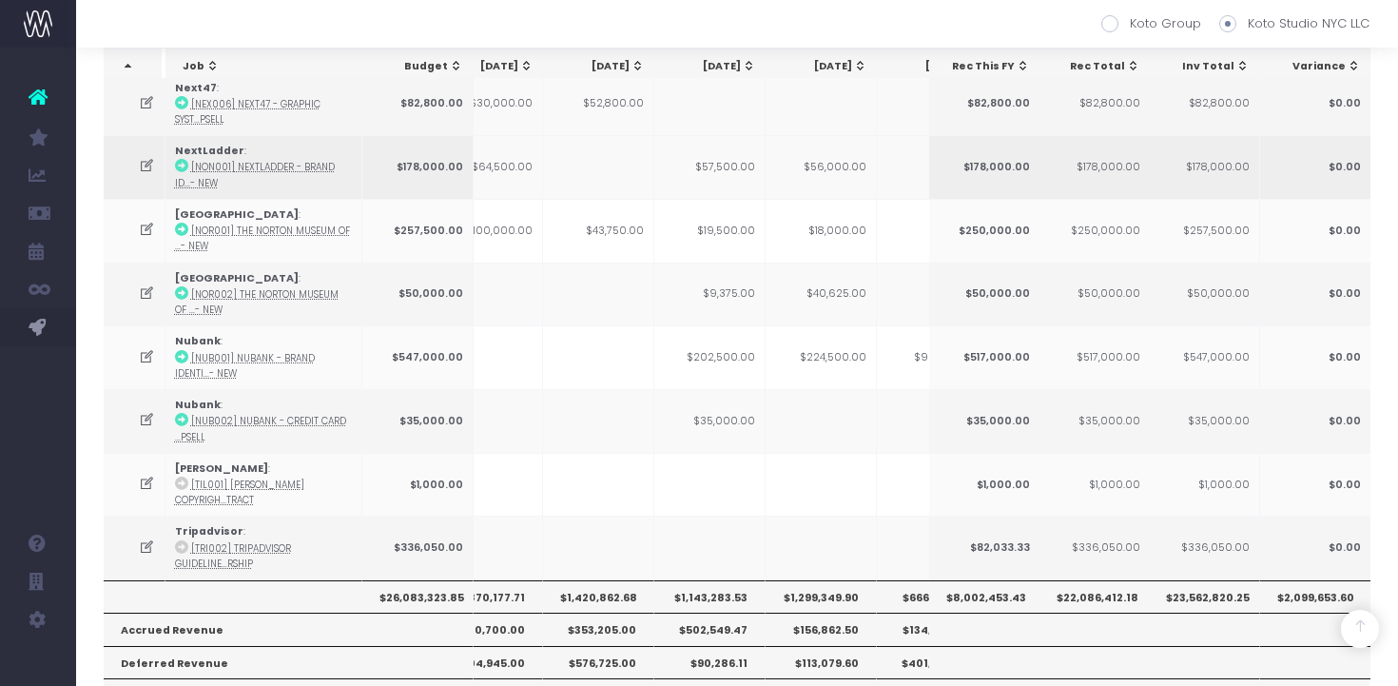
click at [733, 165] on td "$57,500.00" at bounding box center [709, 167] width 111 height 64
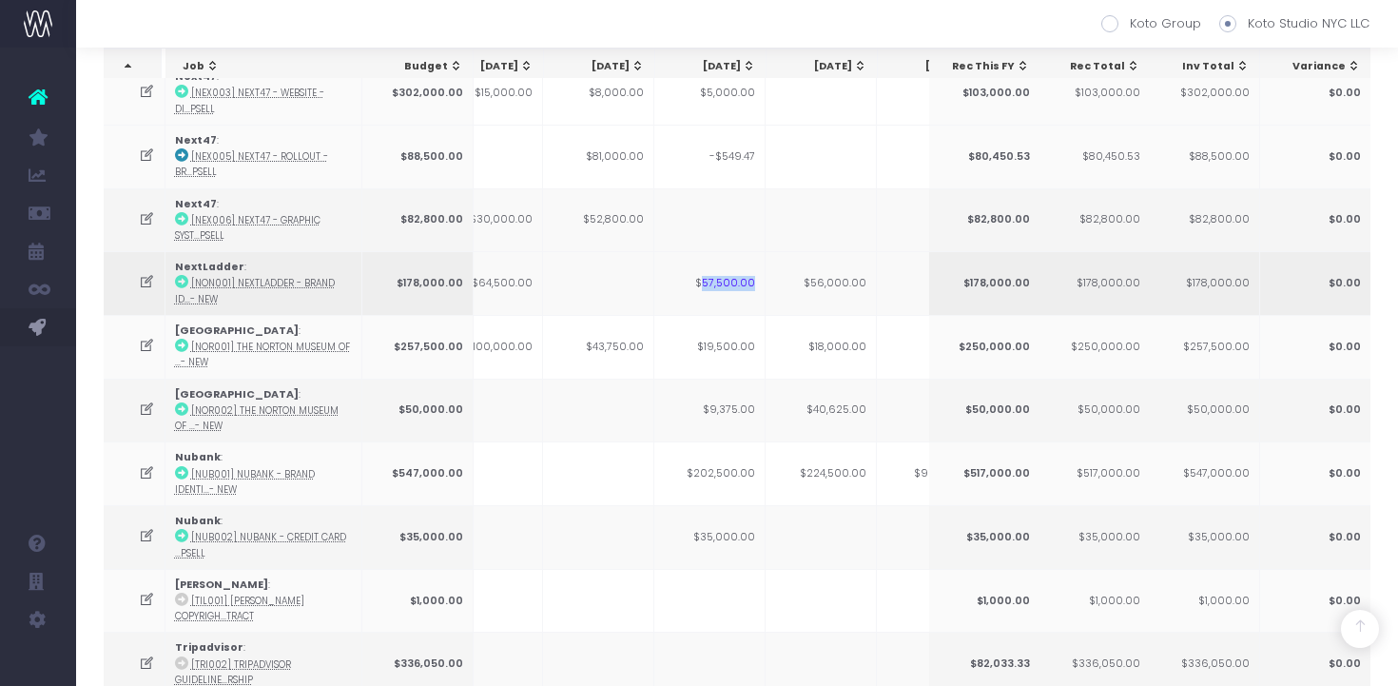
scroll to position [2507, 0]
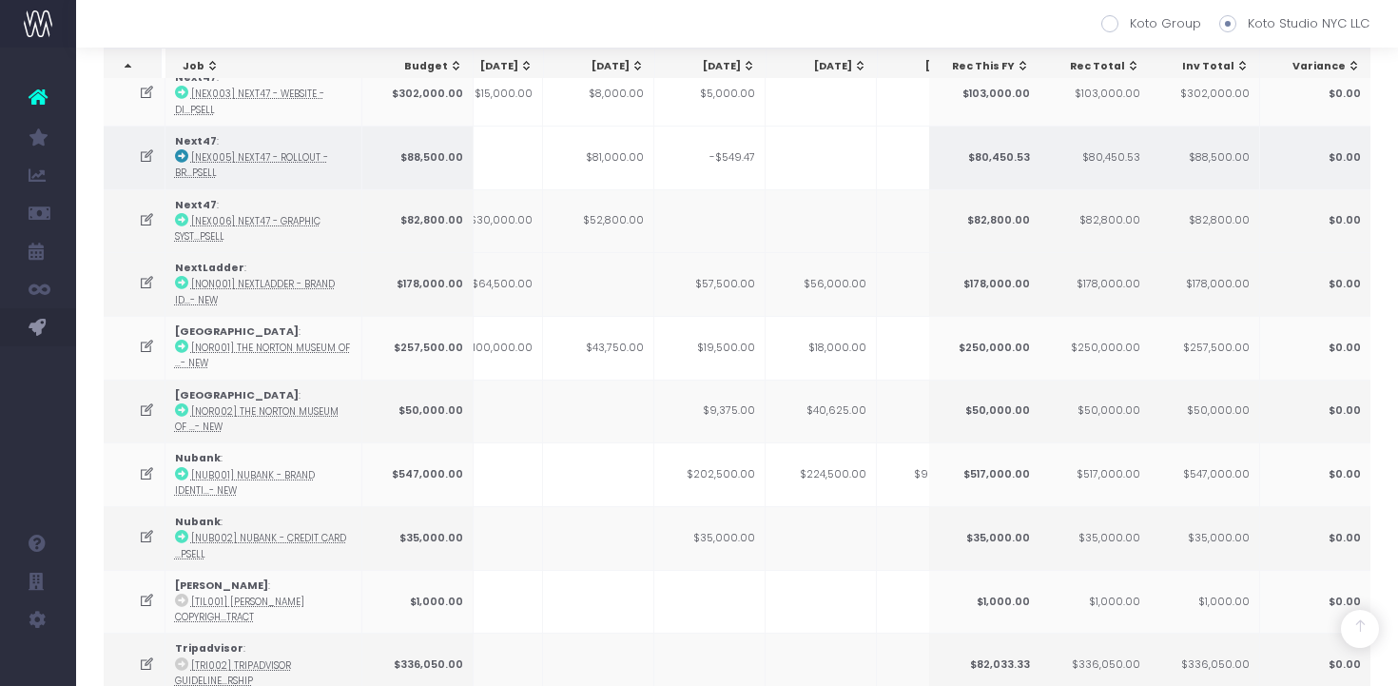
click at [735, 156] on td "-$549.47" at bounding box center [709, 158] width 111 height 64
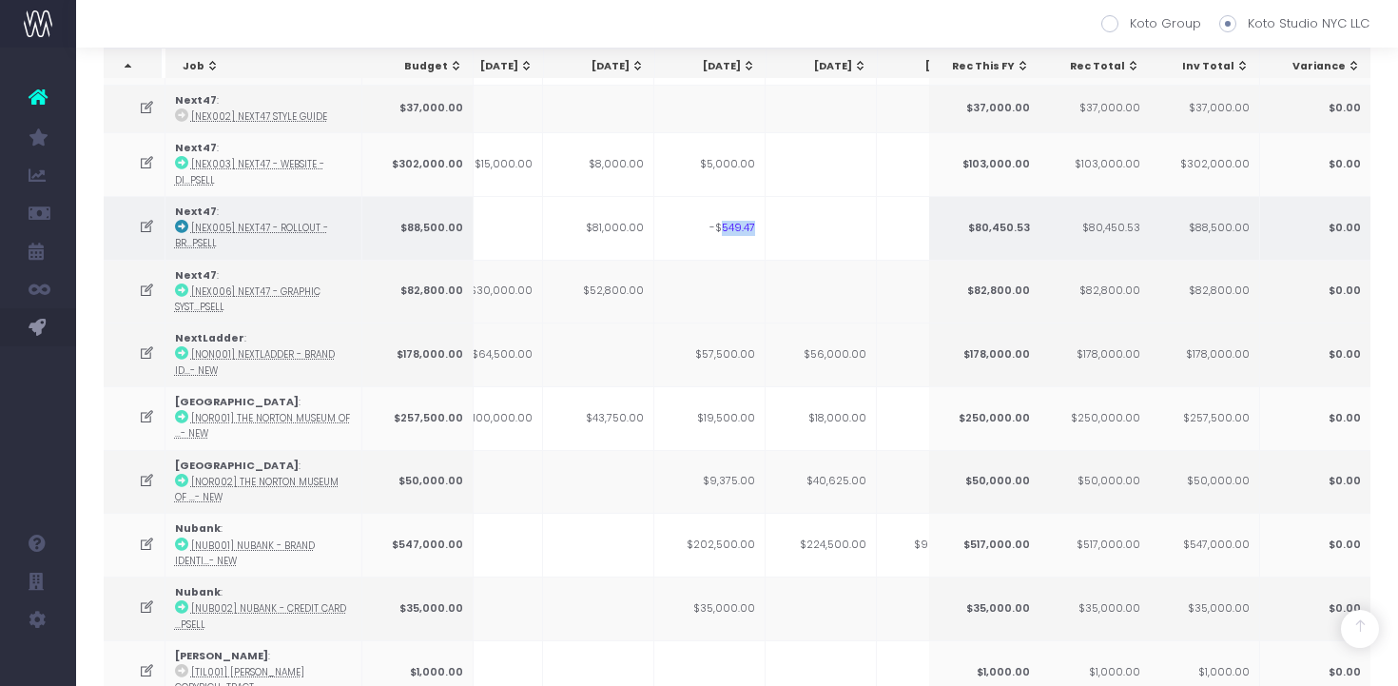
scroll to position [2433, 0]
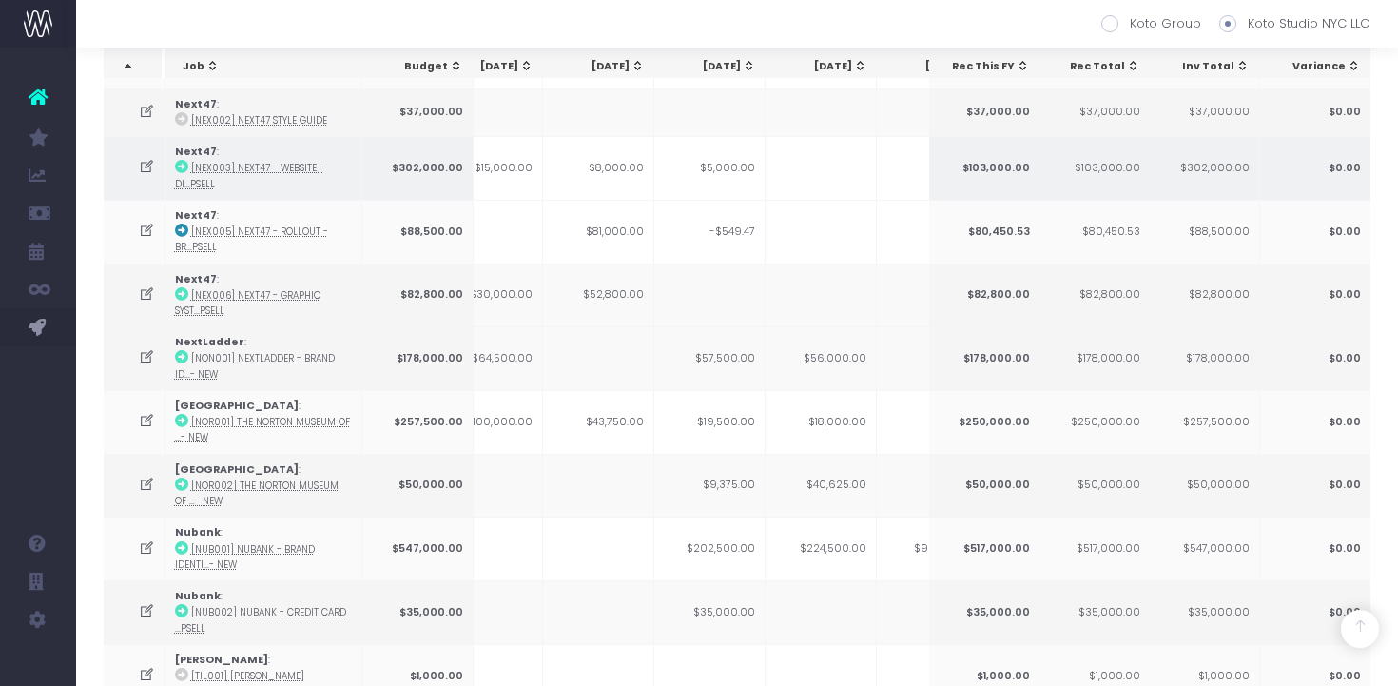
click at [737, 165] on td "$5,000.00" at bounding box center [709, 168] width 111 height 64
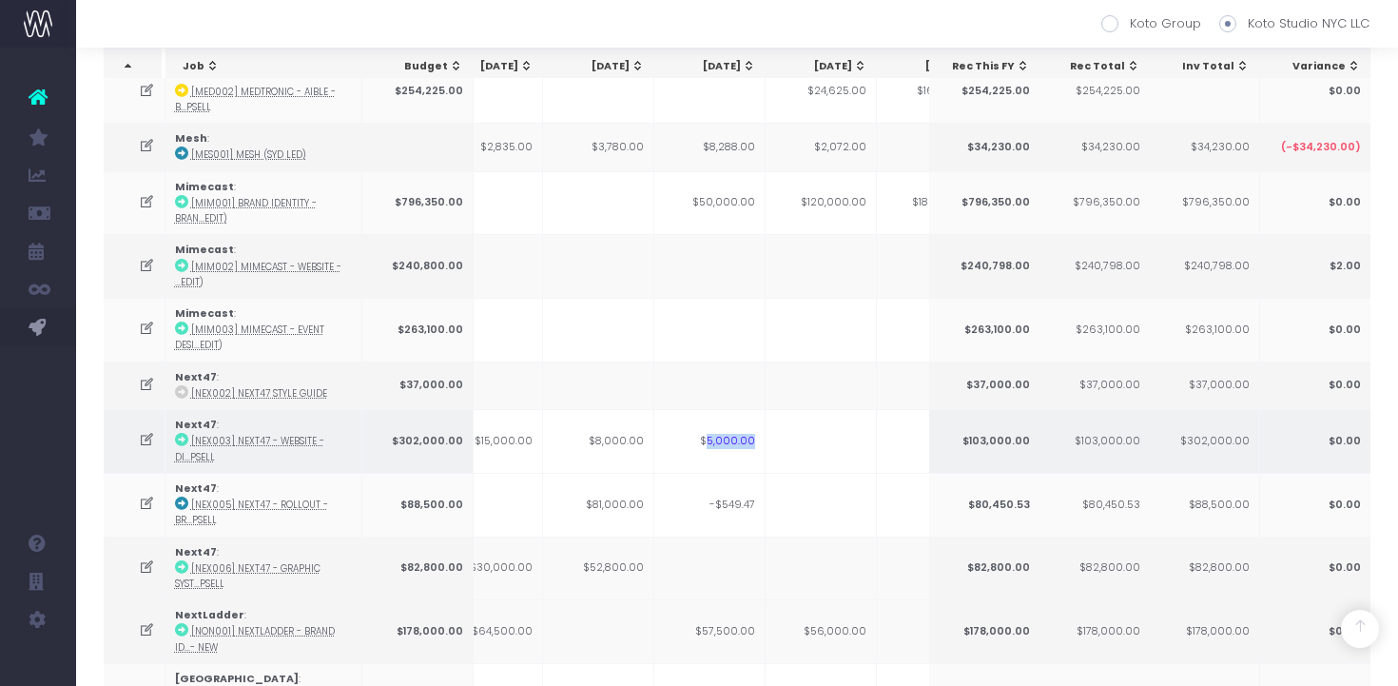
scroll to position [2155, 0]
